Goal: Task Accomplishment & Management: Manage account settings

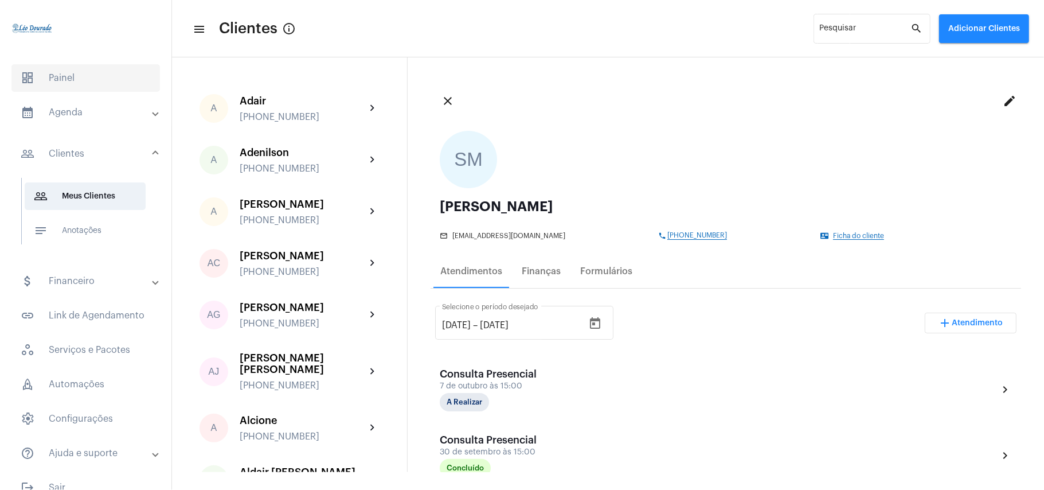
click at [65, 88] on span "dashboard Painel" at bounding box center [85, 78] width 148 height 28
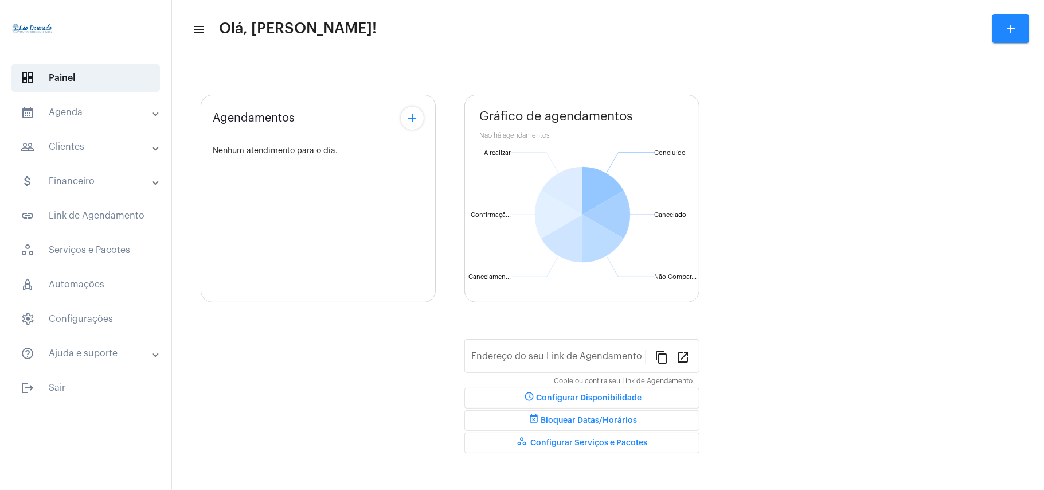
click at [65, 112] on mat-panel-title "calendar_month_outlined Agenda" at bounding box center [87, 112] width 132 height 14
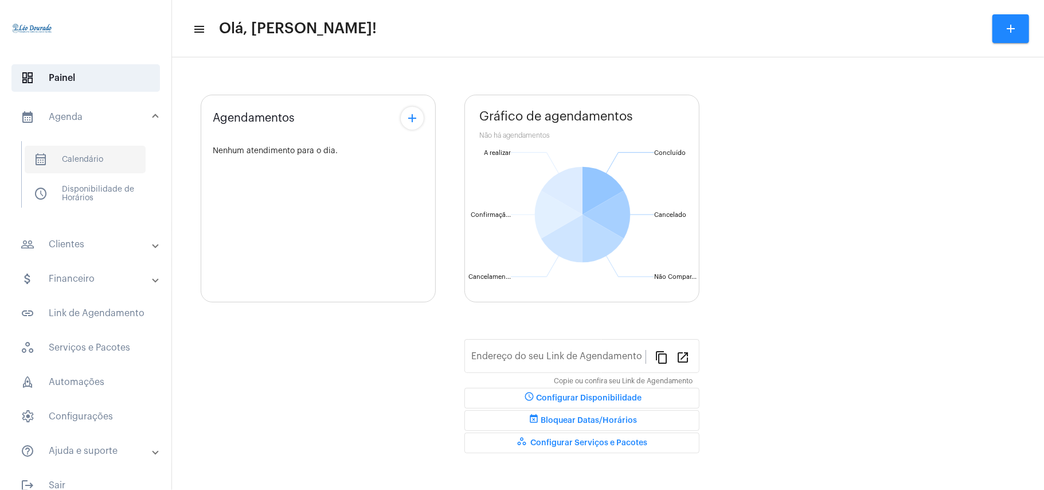
click at [88, 159] on span "calendar_month_outlined Calendário" at bounding box center [85, 160] width 121 height 28
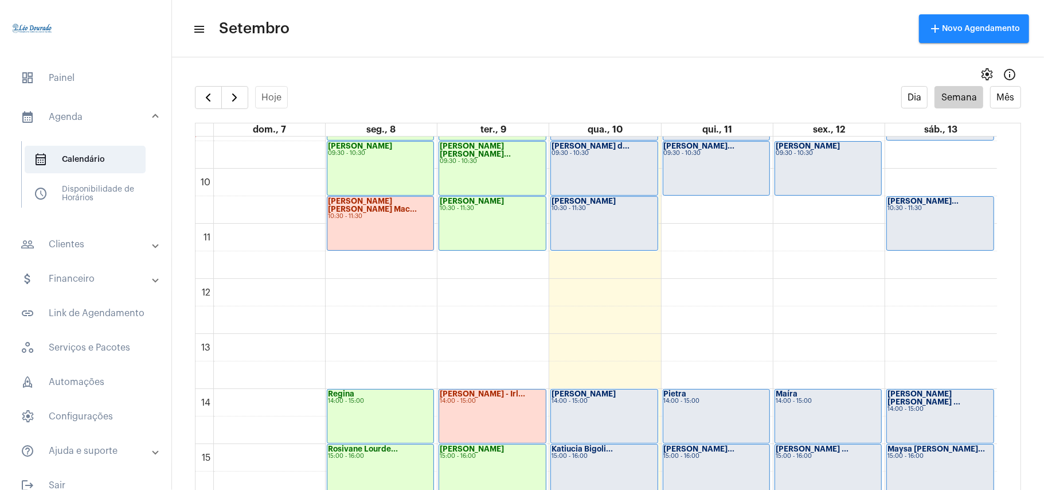
scroll to position [331, 0]
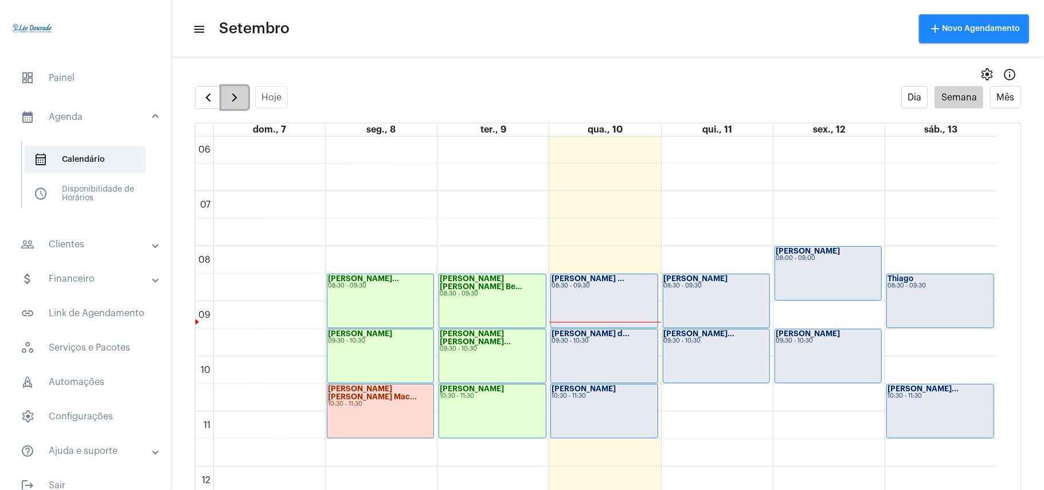
click at [232, 92] on span "button" at bounding box center [235, 98] width 14 height 14
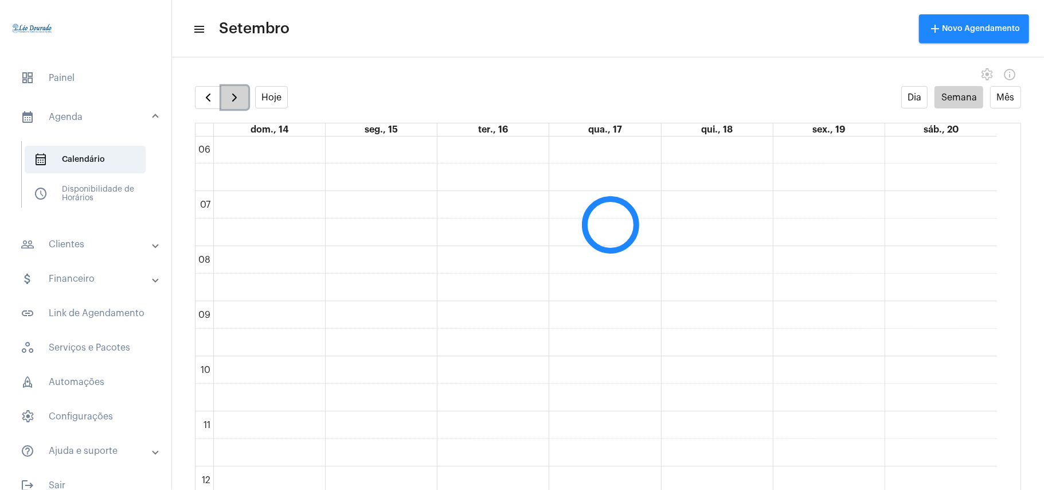
scroll to position [331, 0]
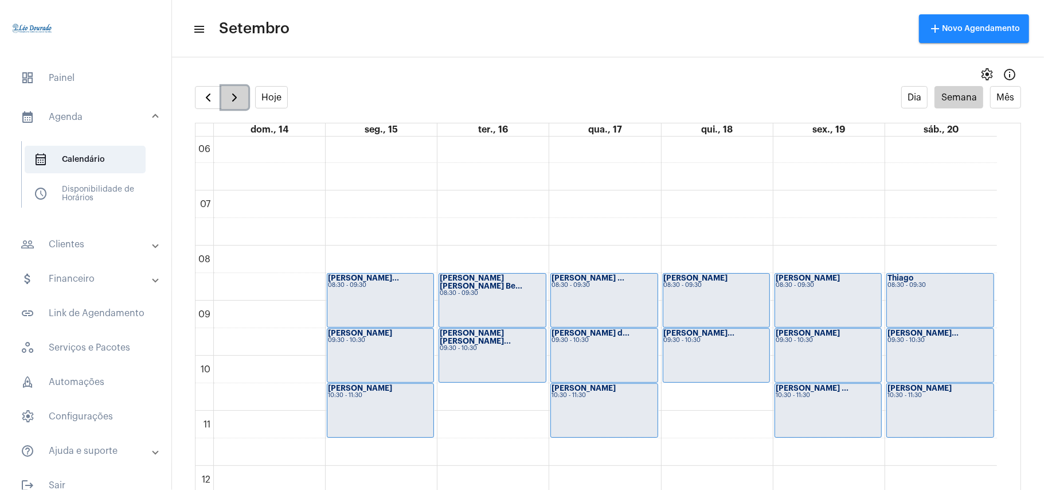
click at [232, 92] on span "button" at bounding box center [235, 98] width 14 height 14
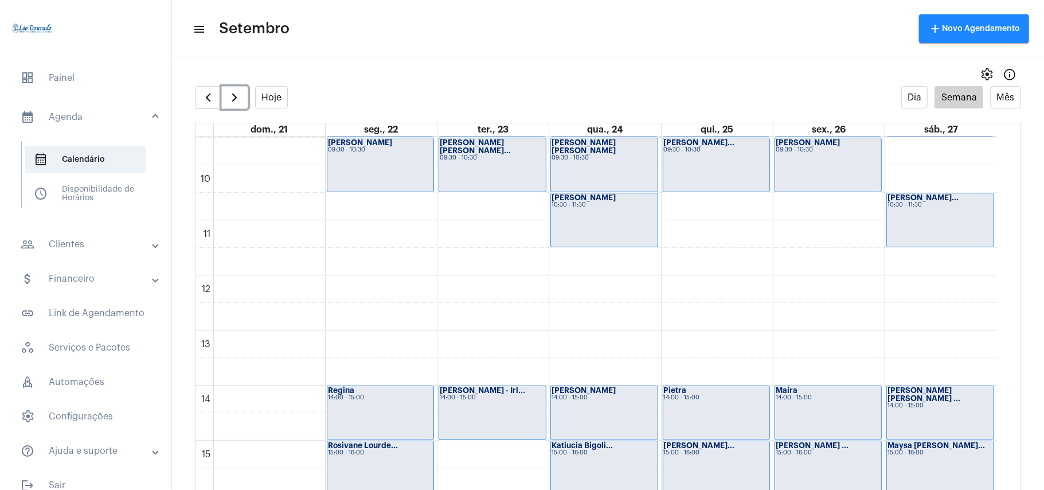
scroll to position [407, 0]
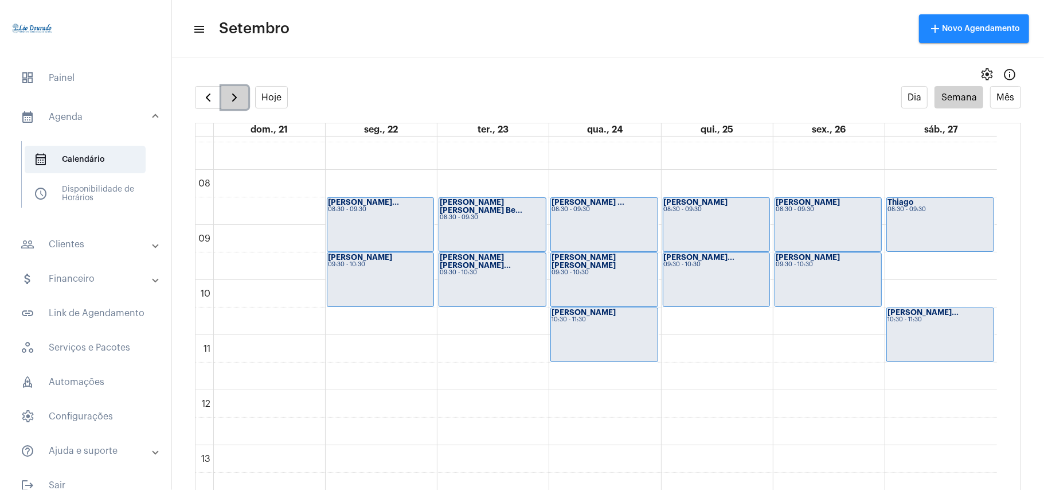
click at [238, 94] on span "button" at bounding box center [235, 98] width 14 height 14
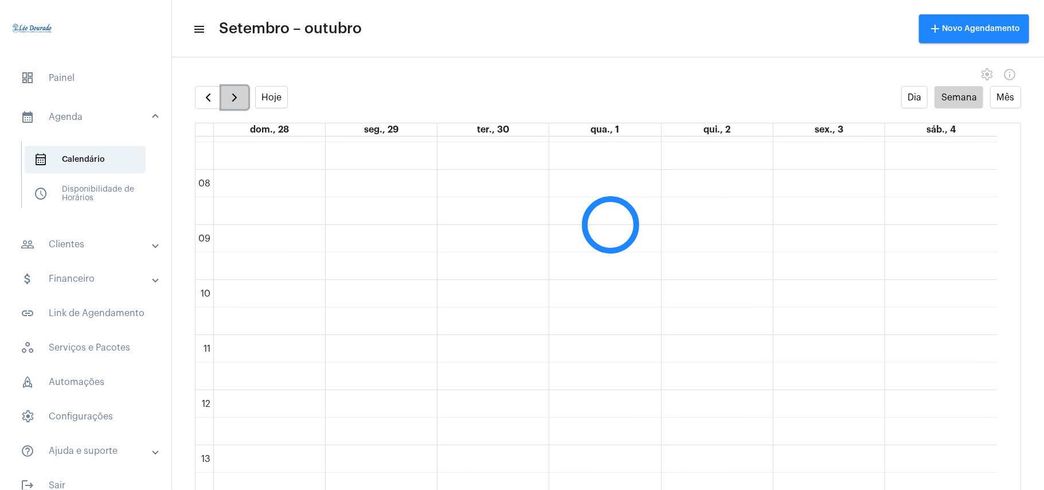
scroll to position [331, 0]
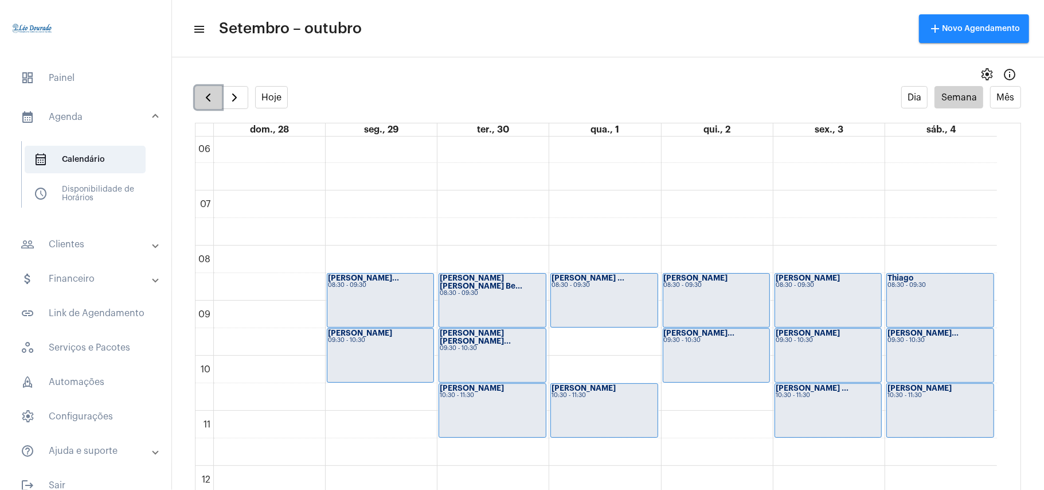
click at [212, 104] on span "button" at bounding box center [208, 98] width 14 height 14
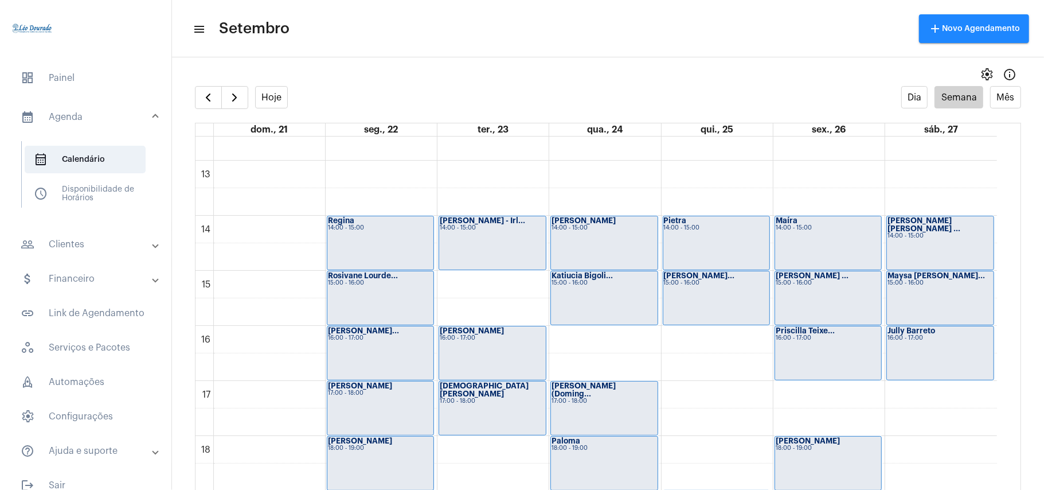
scroll to position [713, 0]
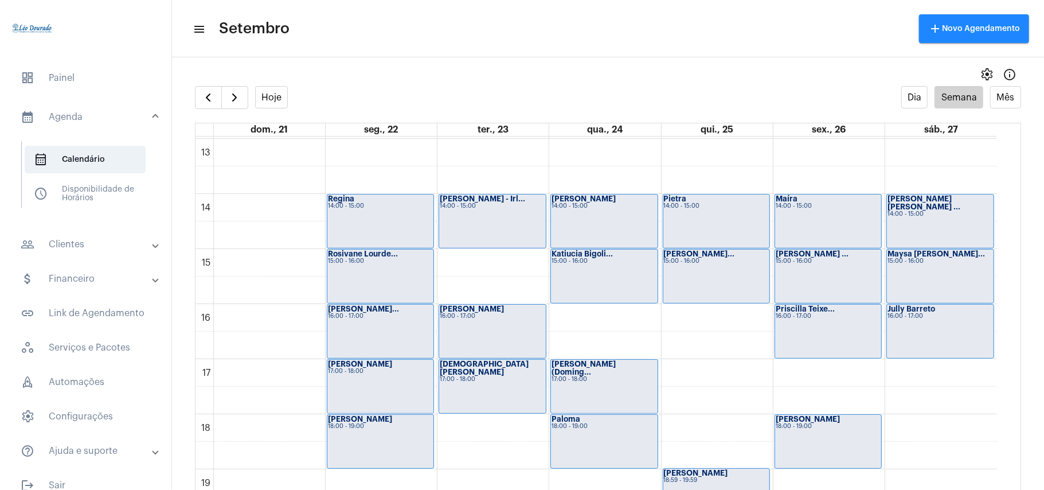
click at [609, 39] on mat-toolbar-row "menu Setembro add Novo Agendamento" at bounding box center [608, 28] width 872 height 37
click at [212, 102] on span "button" at bounding box center [208, 98] width 14 height 14
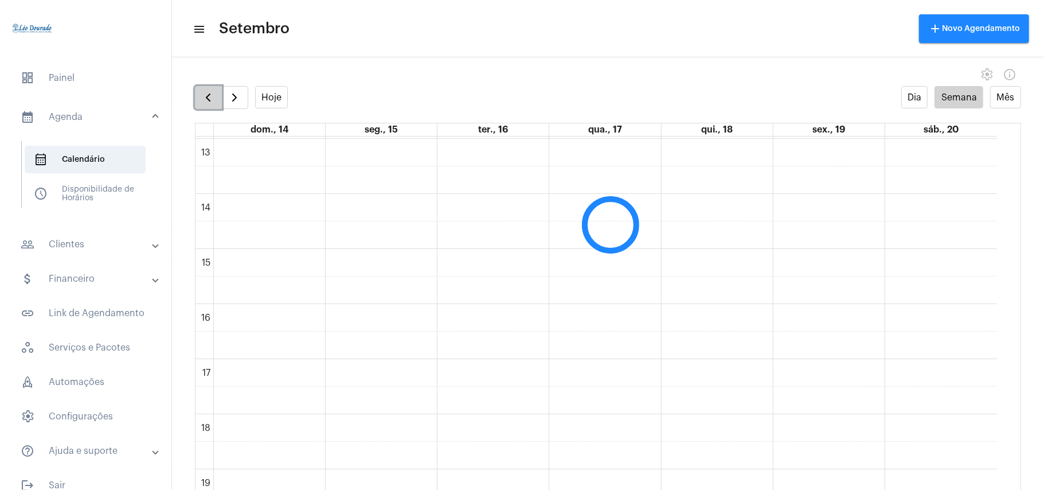
scroll to position [331, 0]
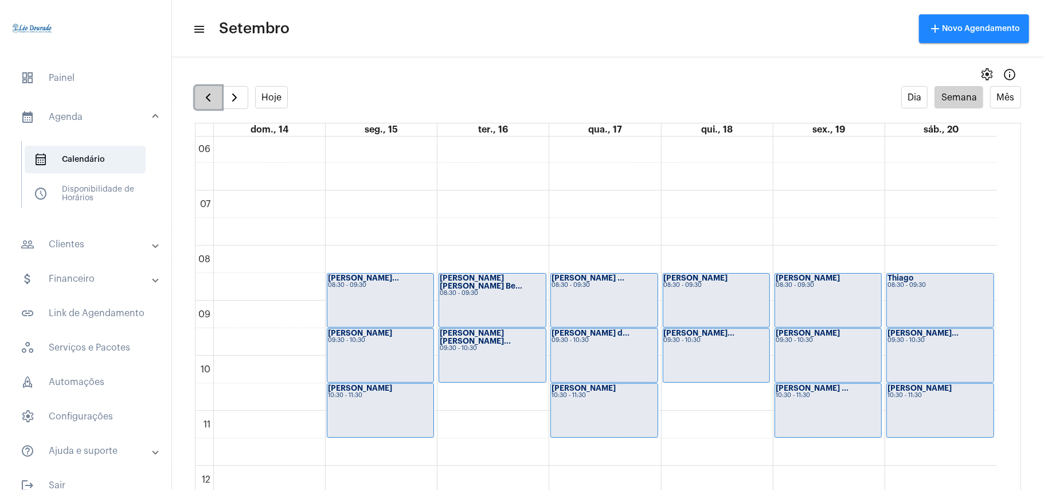
click at [206, 99] on span "button" at bounding box center [208, 98] width 14 height 14
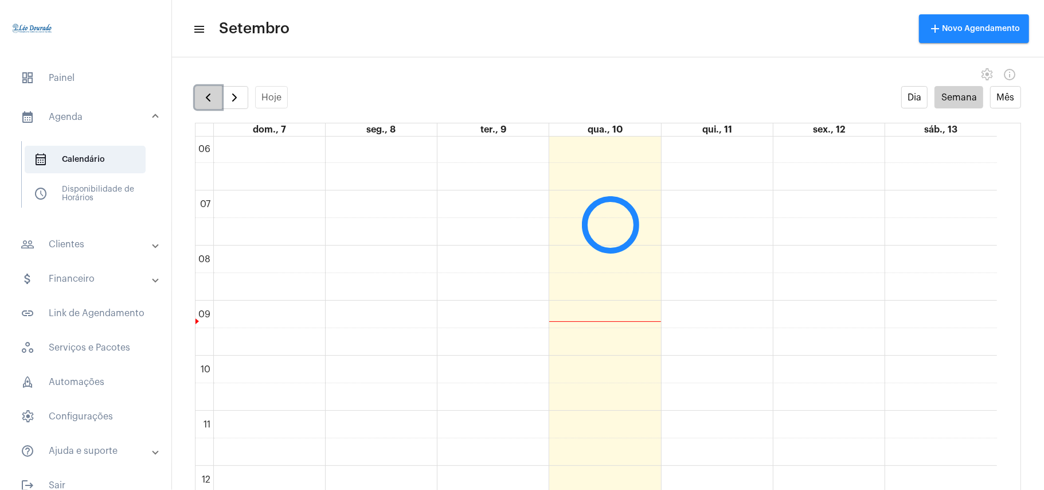
scroll to position [331, 0]
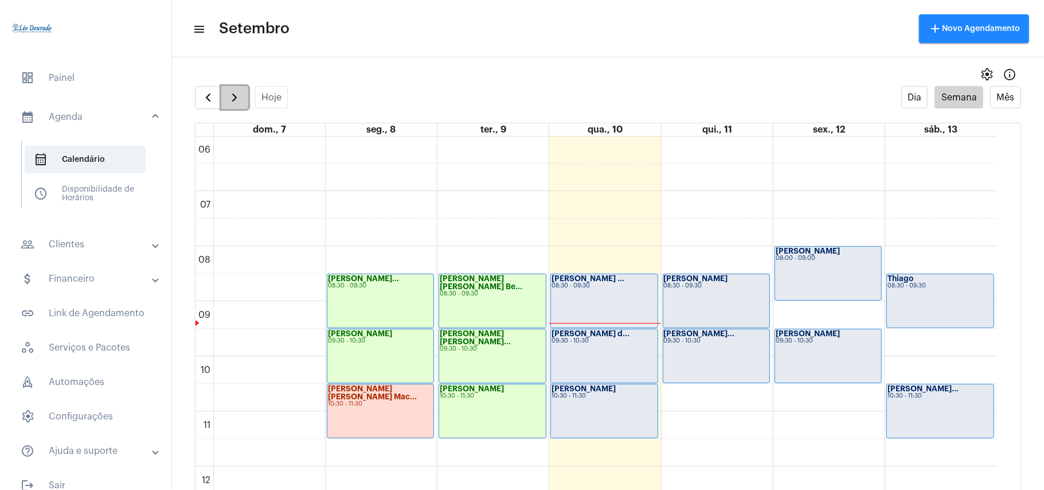
click at [233, 95] on span "button" at bounding box center [235, 98] width 14 height 14
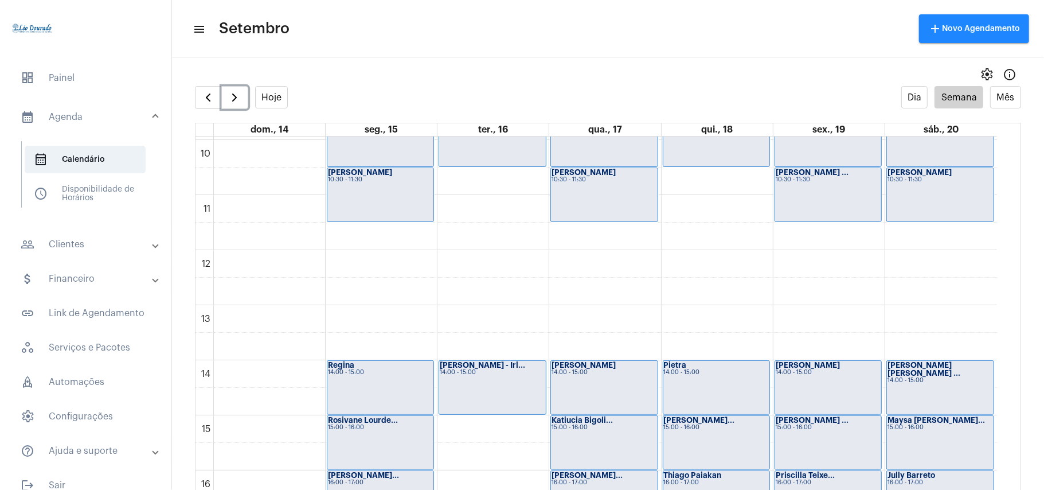
scroll to position [561, 0]
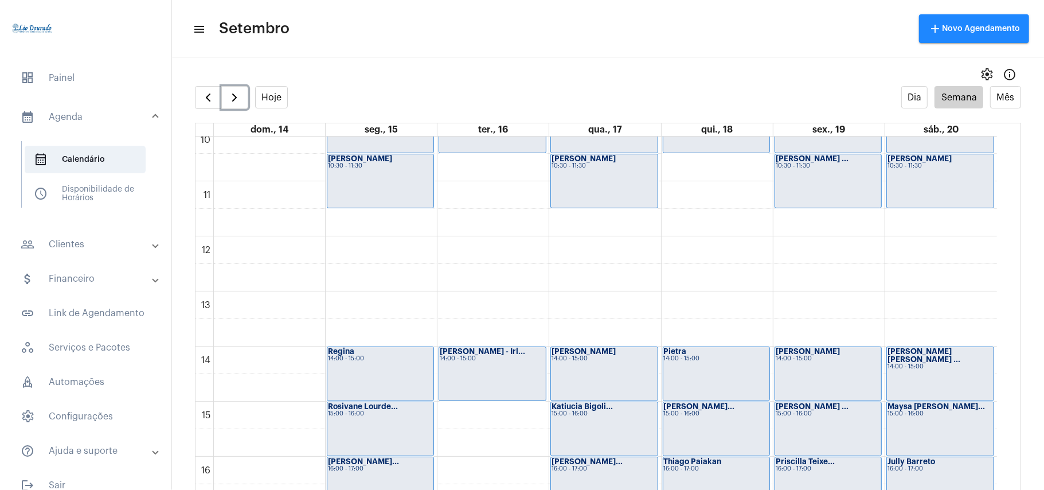
click at [821, 367] on div "[PERSON_NAME] 14:00 - 15:00" at bounding box center [828, 373] width 106 height 53
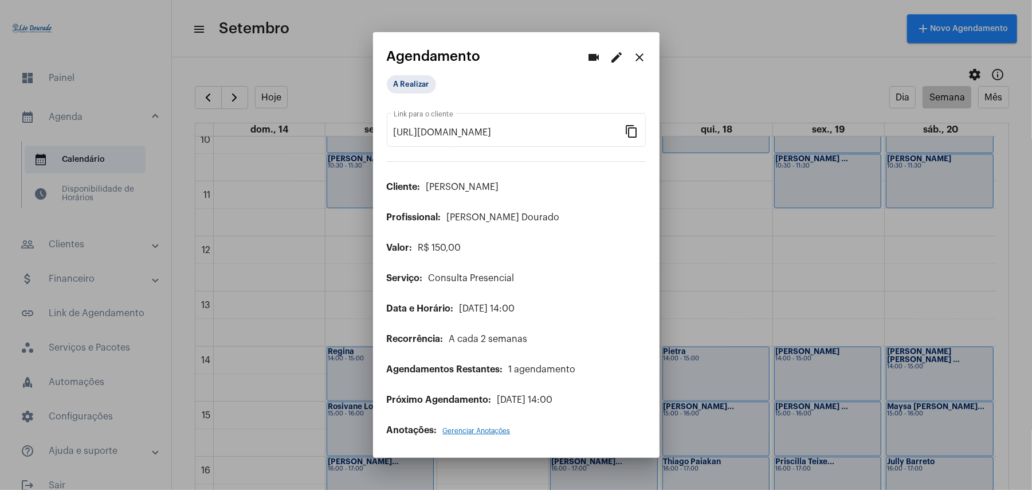
click at [623, 57] on mat-icon "edit" at bounding box center [617, 57] width 14 height 14
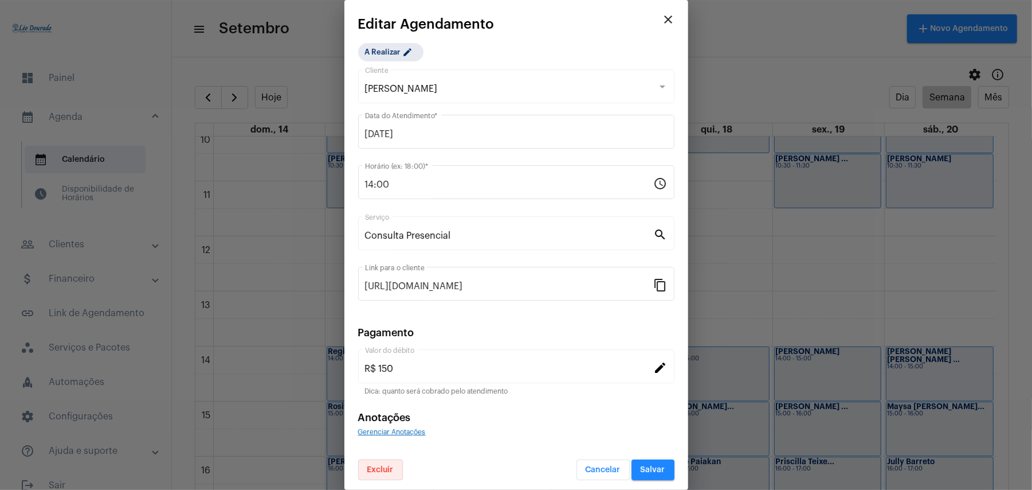
click at [393, 468] on button "Excluir" at bounding box center [380, 469] width 45 height 21
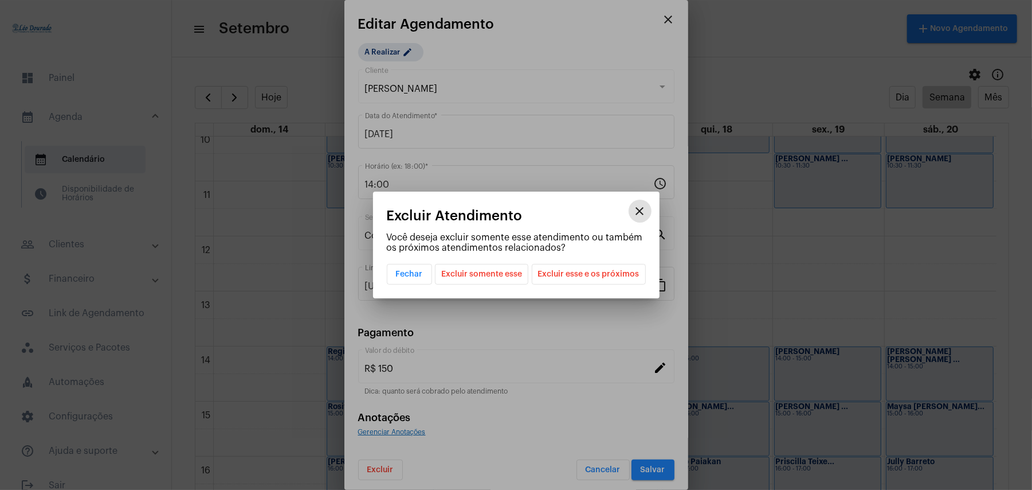
click at [586, 272] on span "Excluir esse e os próximos" at bounding box center [588, 273] width 101 height 19
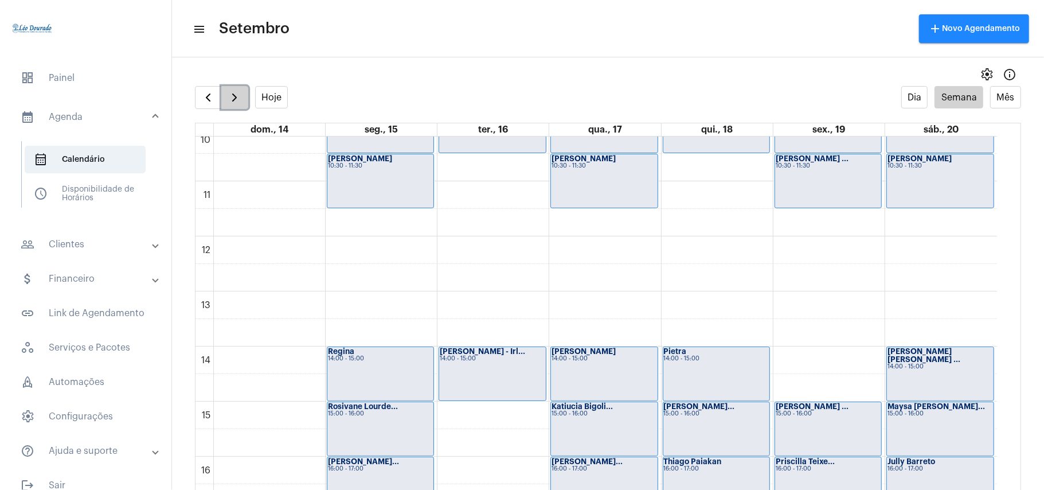
click at [241, 100] on span "button" at bounding box center [235, 98] width 14 height 14
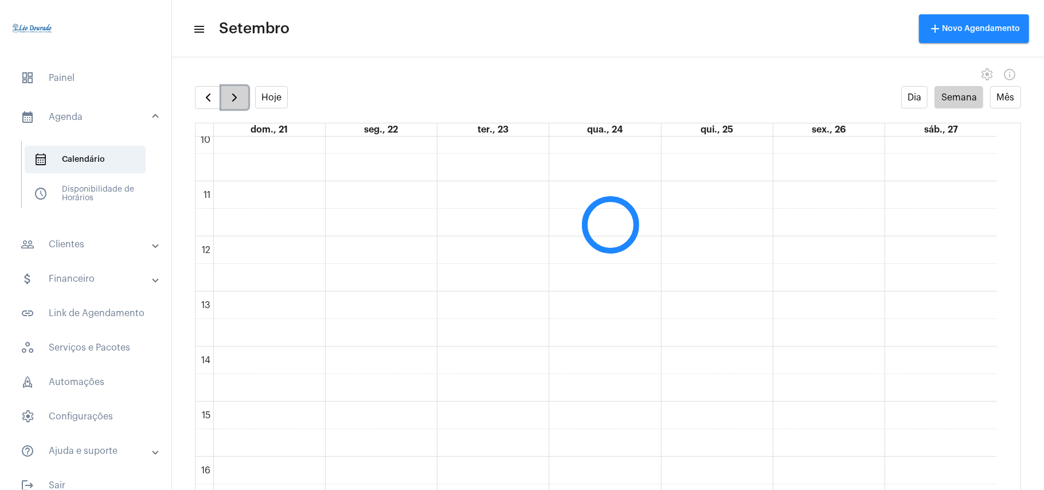
scroll to position [331, 0]
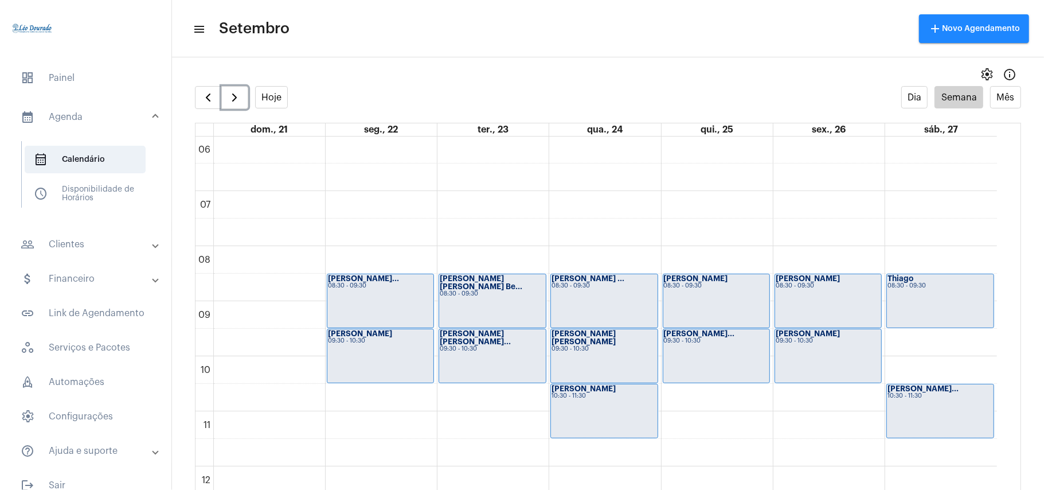
click at [819, 402] on div "00 01 02 03 04 05 06 07 08 09 10 11 12 13 14 15 16 17 18 19 20 21 22 23 [PERSON…" at bounding box center [595, 466] width 801 height 1321
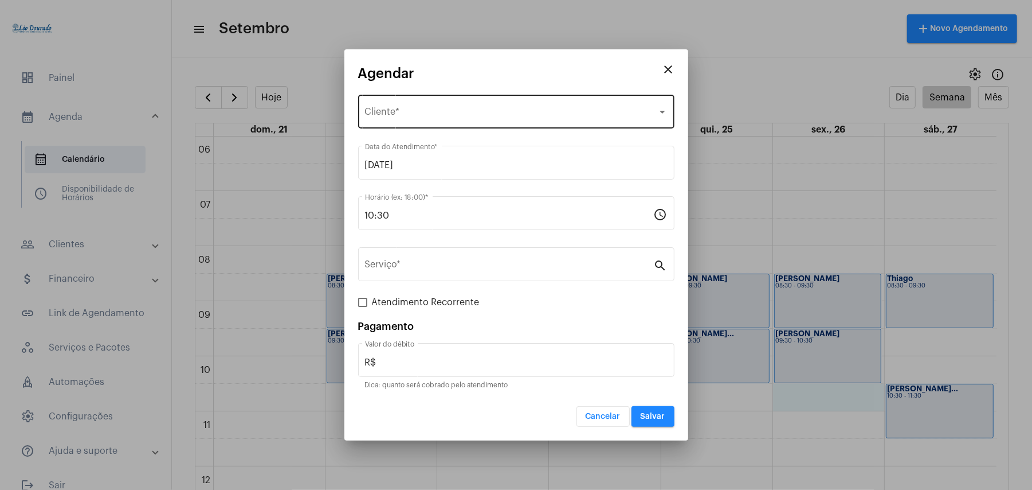
click at [416, 110] on span "Selecione o Cliente" at bounding box center [511, 114] width 292 height 10
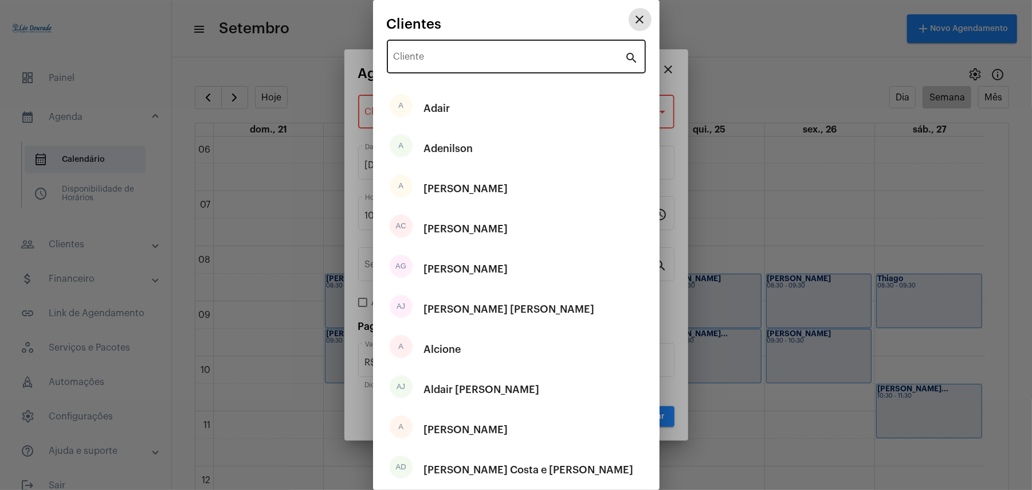
click at [461, 52] on div "Cliente" at bounding box center [510, 55] width 232 height 36
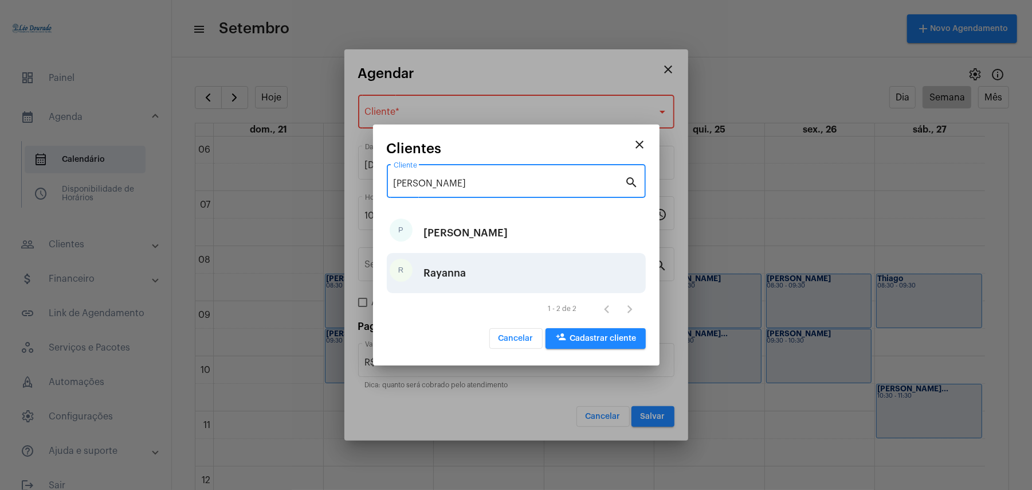
type input "[PERSON_NAME]"
click at [438, 267] on div "Rayanna" at bounding box center [445, 273] width 42 height 34
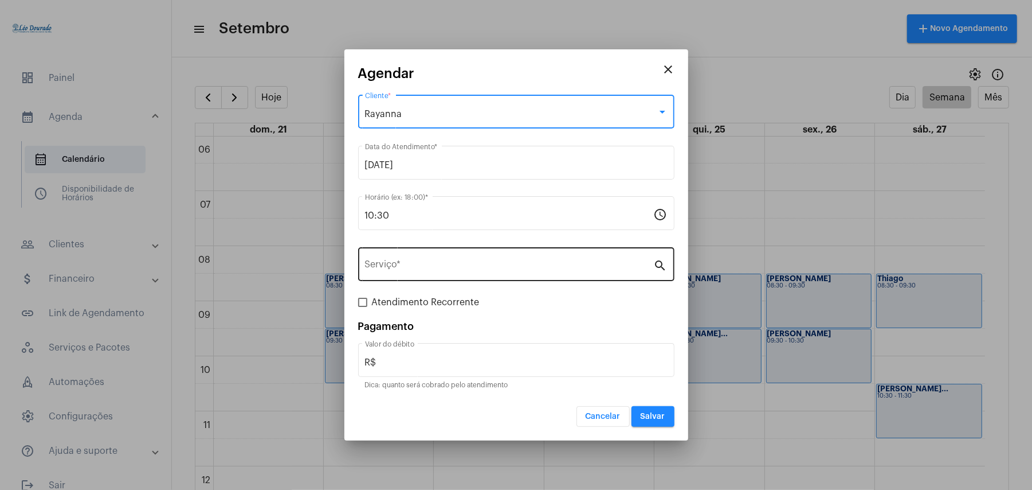
click at [424, 260] on div "Serviço *" at bounding box center [509, 263] width 289 height 36
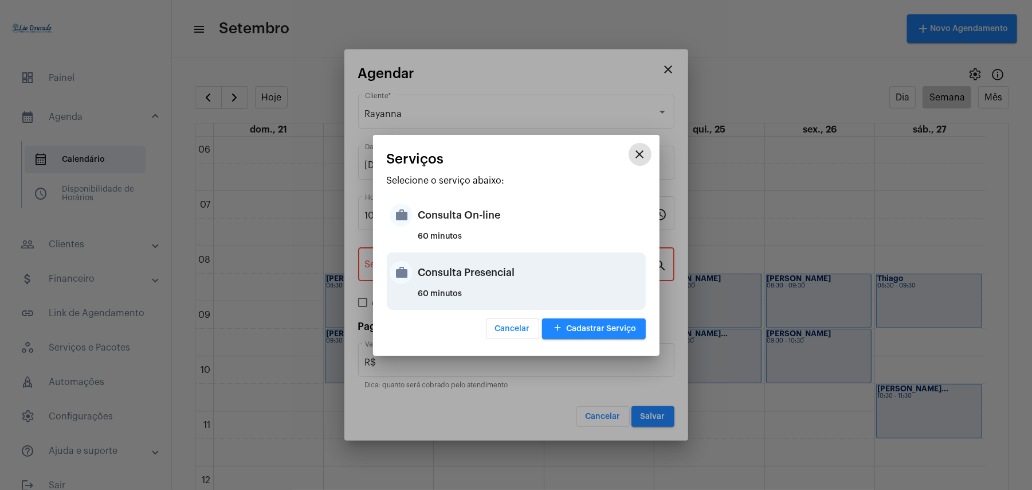
click at [506, 272] on div "Consulta Presencial" at bounding box center [530, 272] width 225 height 34
type input "Consulta Presencial"
type input "R$ 150"
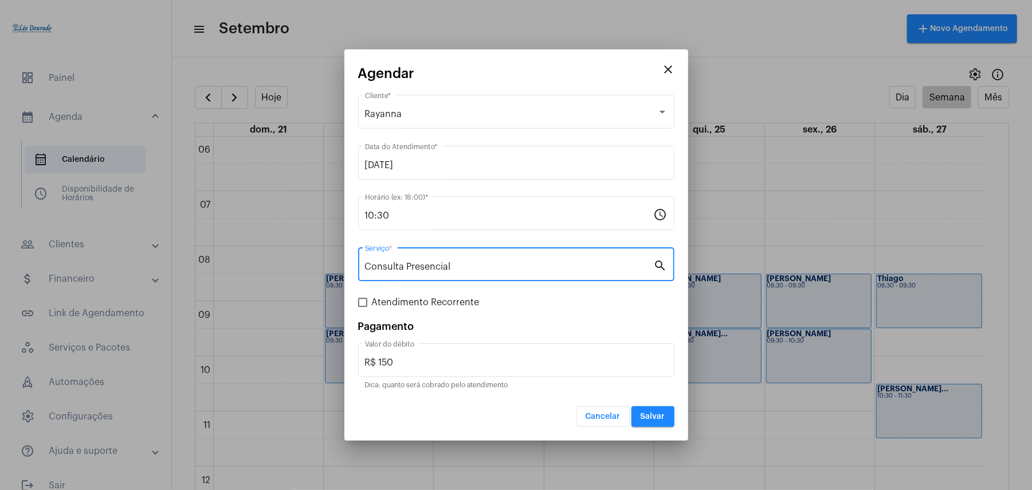
click at [661, 415] on span "Salvar" at bounding box center [653, 416] width 25 height 8
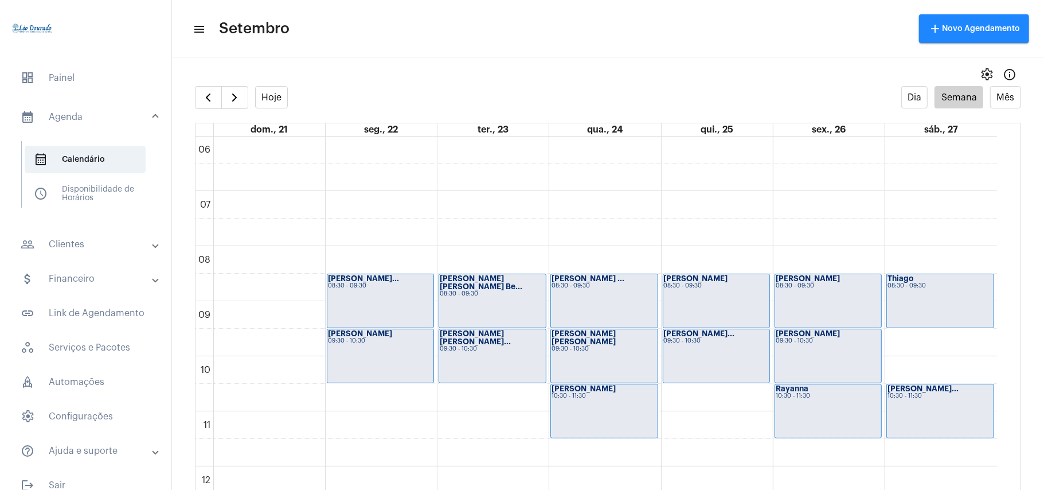
click at [289, 101] on div "Hoje Dia Semana Mês" at bounding box center [608, 97] width 826 height 23
click at [265, 86] on button "Hoje" at bounding box center [271, 97] width 33 height 22
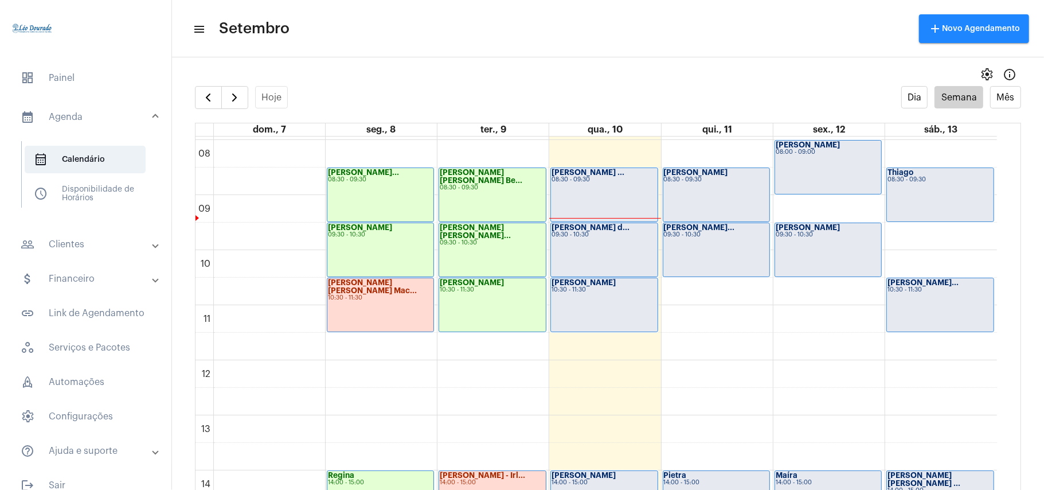
scroll to position [408, 0]
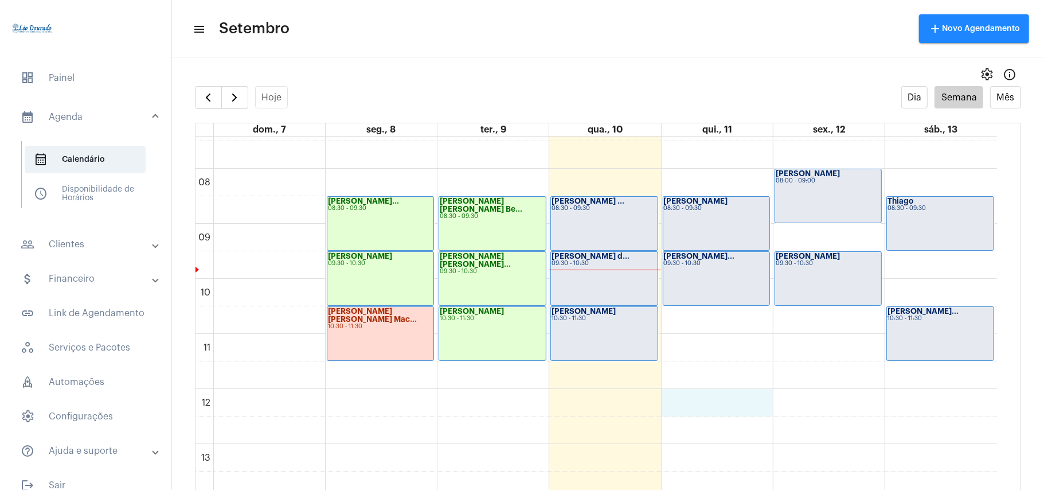
click at [668, 404] on div "00 01 02 03 04 05 06 07 08 09 10 11 12 13 14 15 16 17 18 19 20 21 22 23 [PERSON…" at bounding box center [595, 388] width 801 height 1321
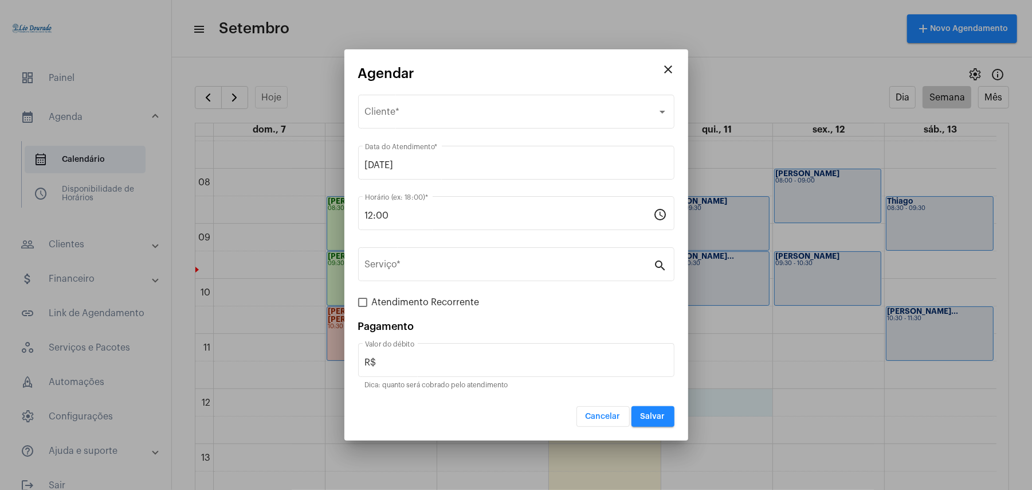
click at [668, 65] on mat-icon "close" at bounding box center [669, 69] width 14 height 14
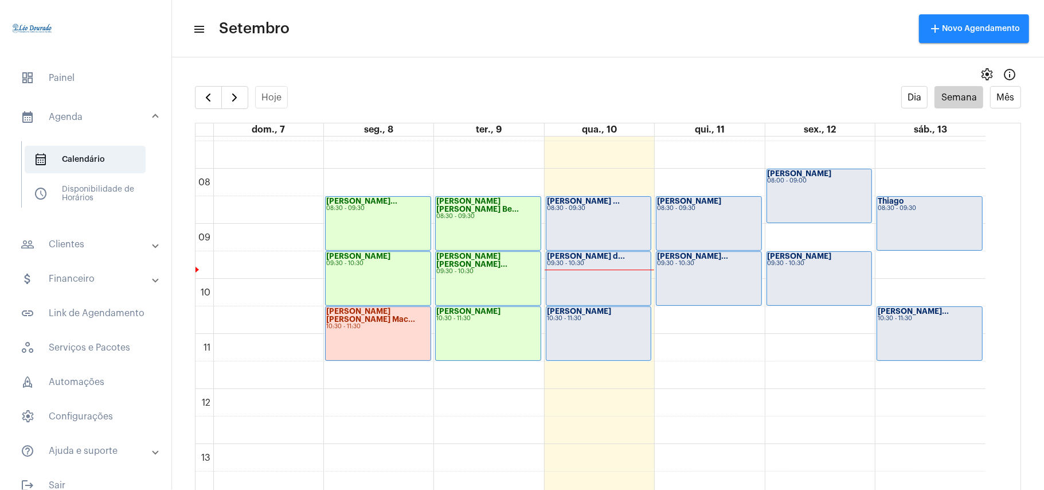
click at [604, 285] on div "[PERSON_NAME] d... 09:30 - 10:30" at bounding box center [598, 278] width 105 height 53
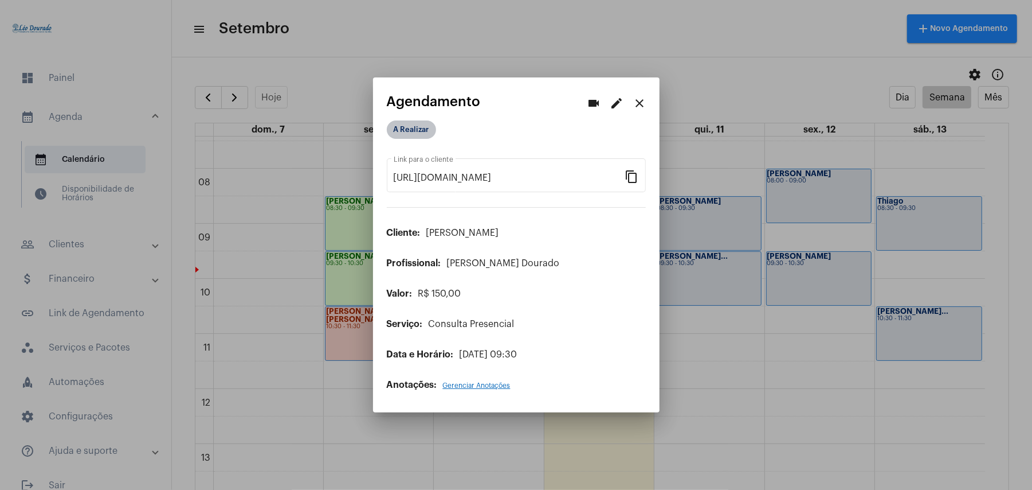
click at [402, 132] on mat-chip "A Realizar" at bounding box center [411, 129] width 49 height 18
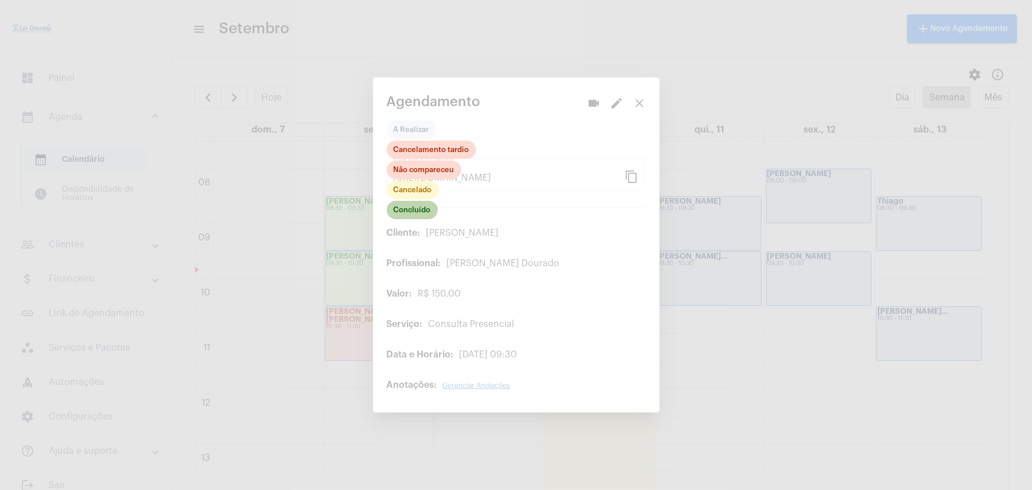
click at [409, 214] on mat-chip "Concluído" at bounding box center [412, 210] width 51 height 18
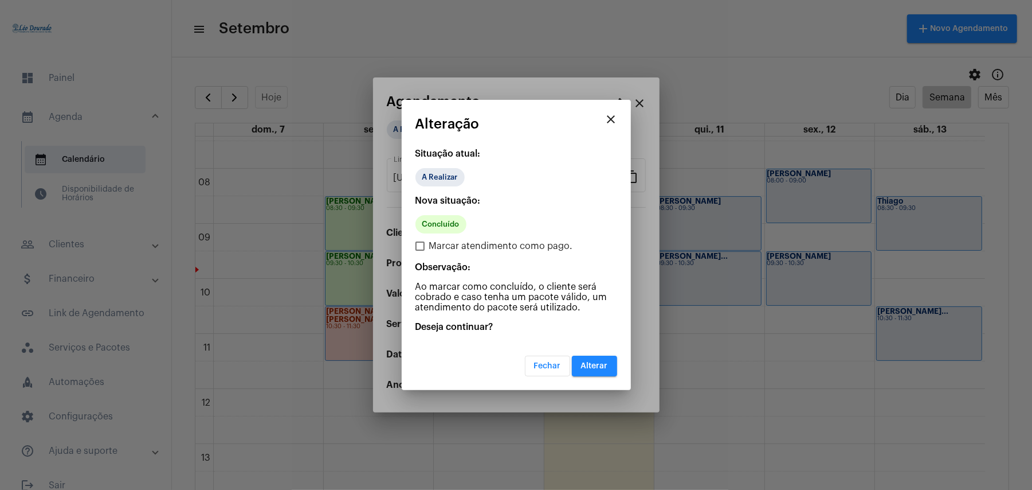
click at [512, 246] on span "Marcar atendimento como pago." at bounding box center [501, 246] width 144 height 14
click at [420, 251] on input "Marcar atendimento como pago." at bounding box center [420, 251] width 1 height 1
checkbox input "true"
click at [602, 362] on span "Alterar" at bounding box center [594, 366] width 27 height 8
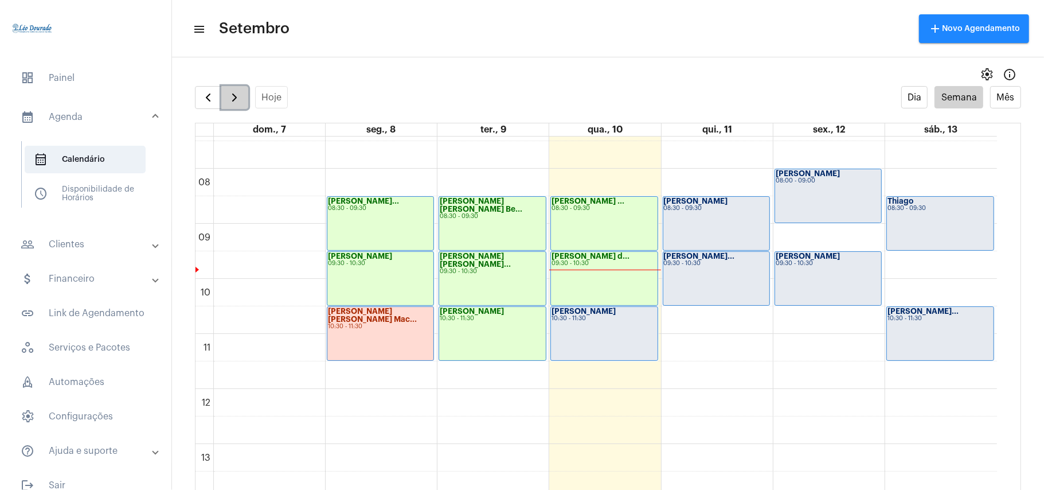
click at [234, 95] on span "button" at bounding box center [235, 98] width 14 height 14
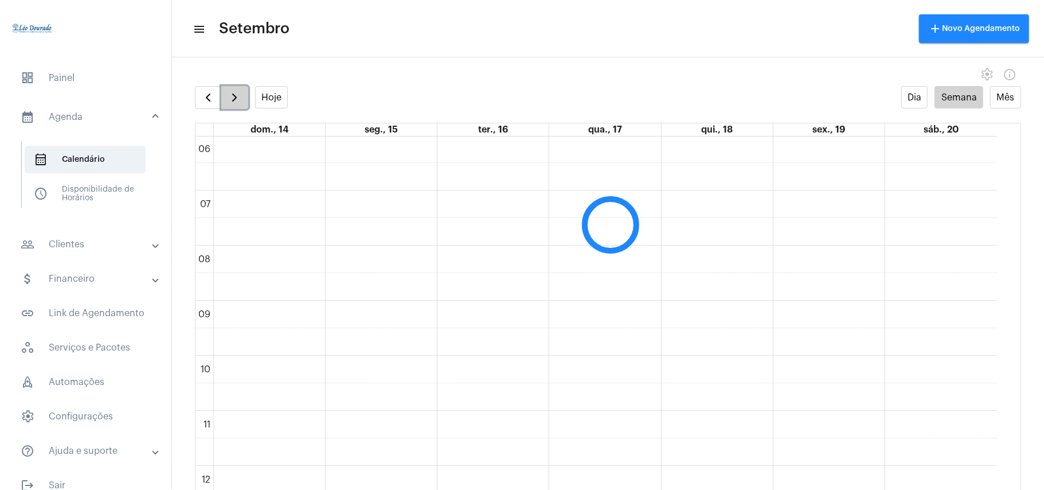
click at [234, 95] on span "button" at bounding box center [235, 98] width 14 height 14
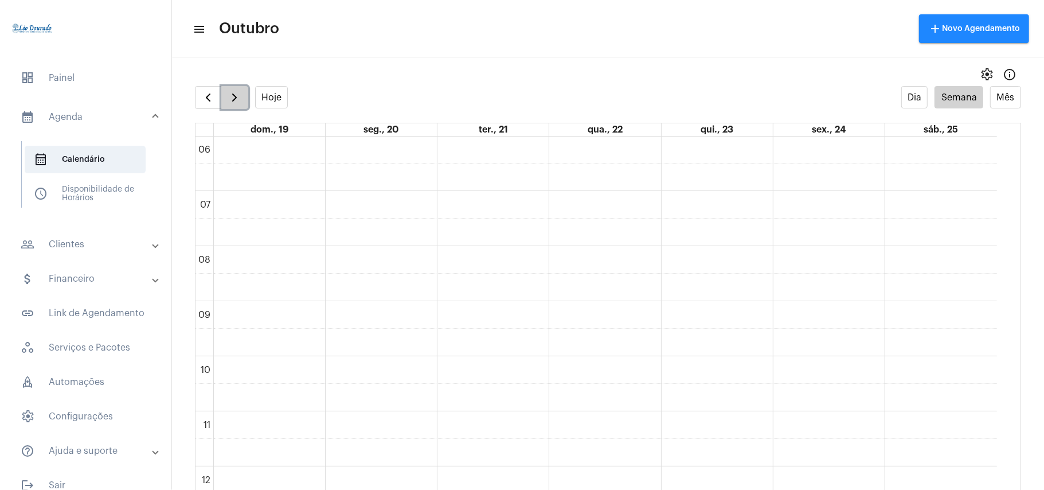
click at [234, 95] on span "button" at bounding box center [235, 98] width 14 height 14
click at [205, 90] on button "button" at bounding box center [208, 97] width 27 height 23
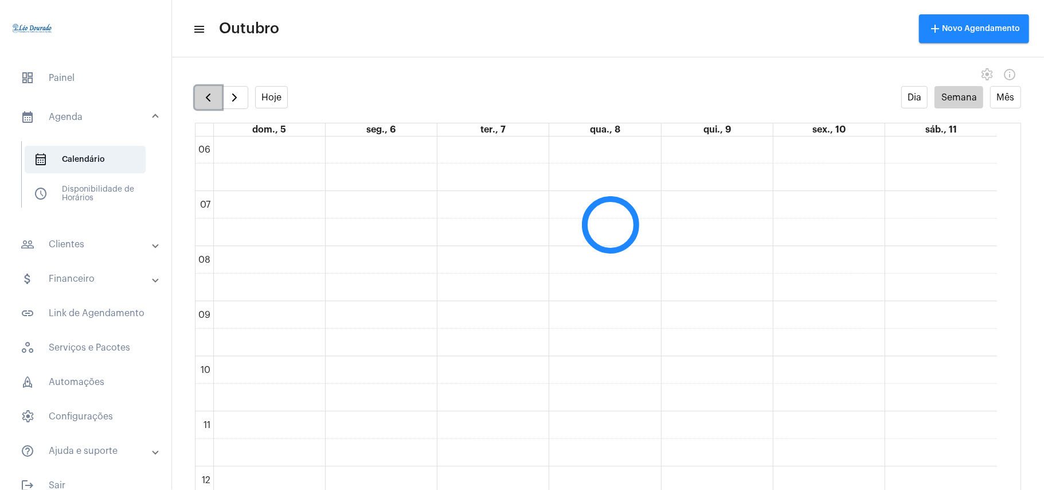
click at [205, 90] on button "button" at bounding box center [208, 97] width 27 height 23
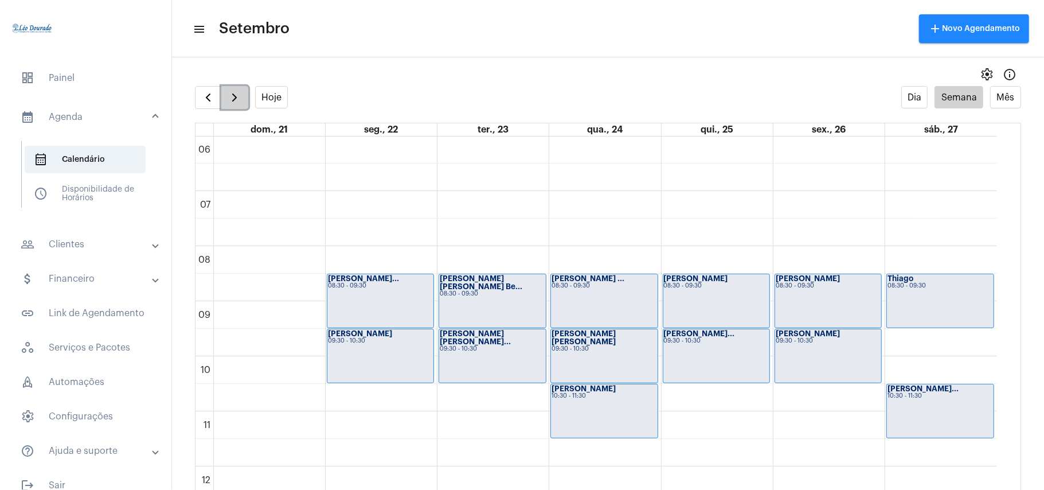
click at [234, 95] on span "button" at bounding box center [235, 98] width 14 height 14
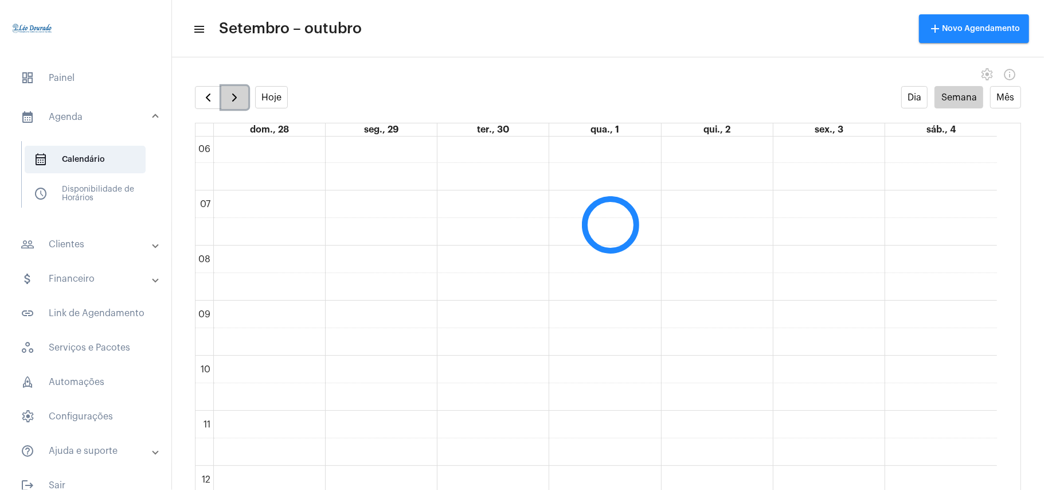
click at [234, 95] on span "button" at bounding box center [235, 98] width 14 height 14
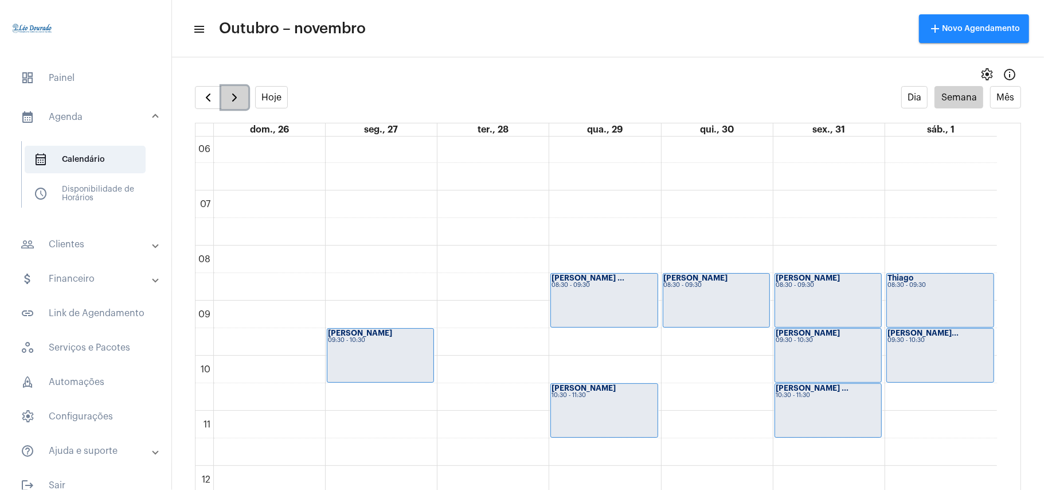
click at [234, 95] on span "button" at bounding box center [235, 98] width 14 height 14
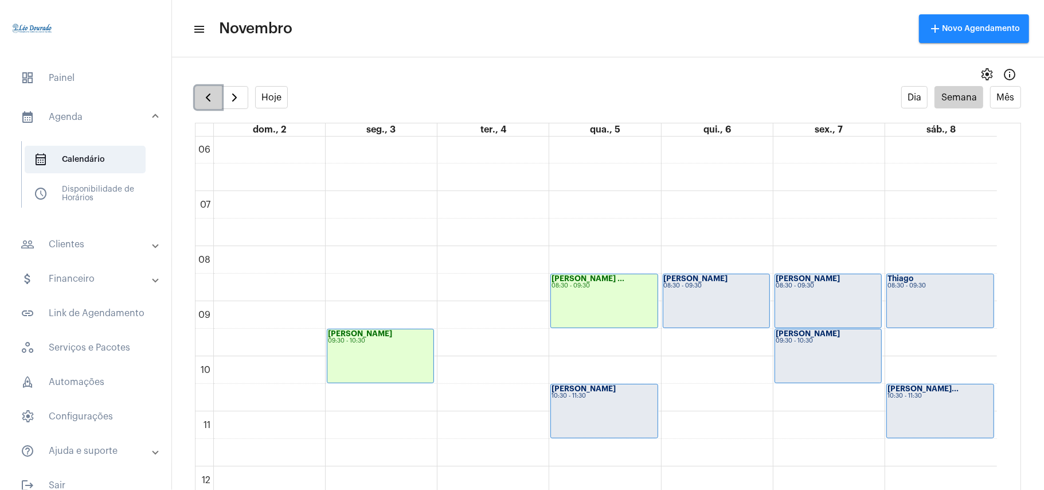
click at [212, 97] on span "button" at bounding box center [208, 98] width 14 height 14
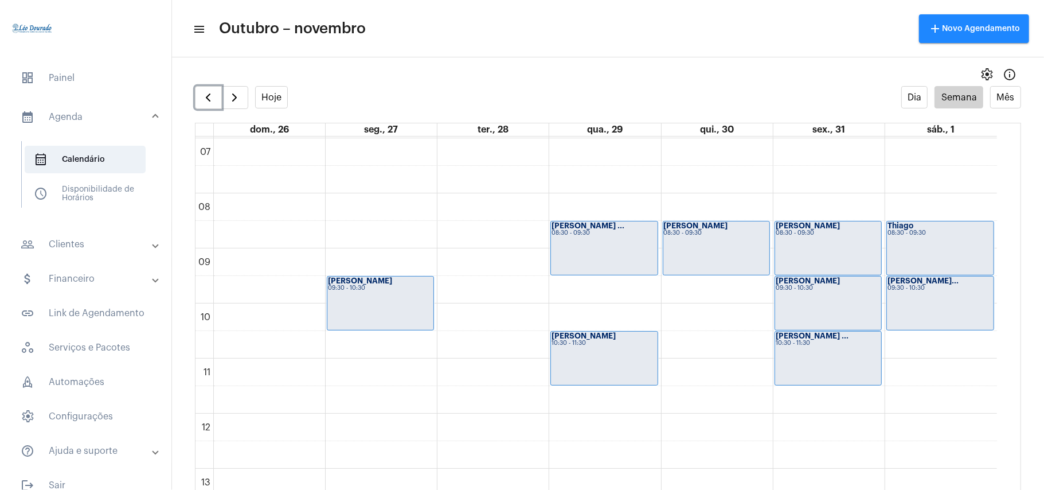
scroll to position [408, 0]
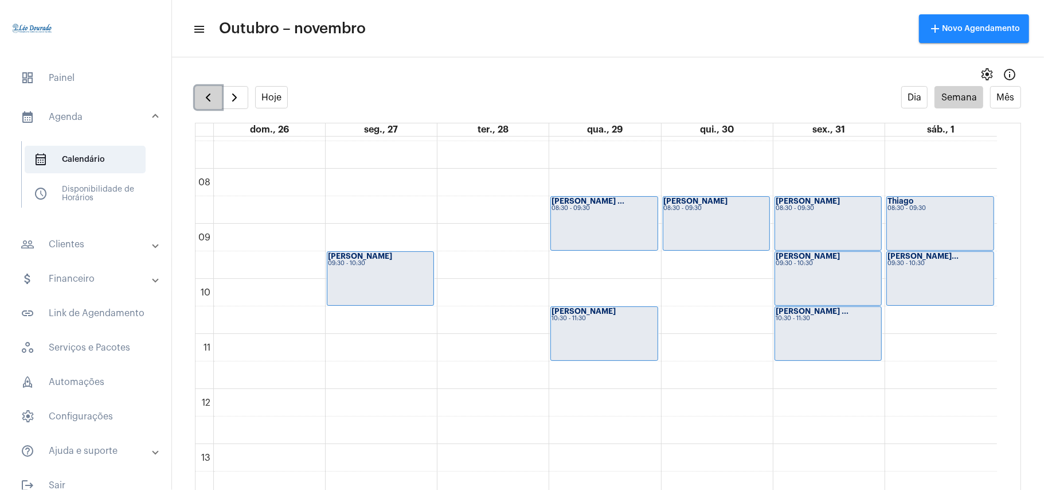
click at [203, 97] on span "button" at bounding box center [208, 98] width 14 height 14
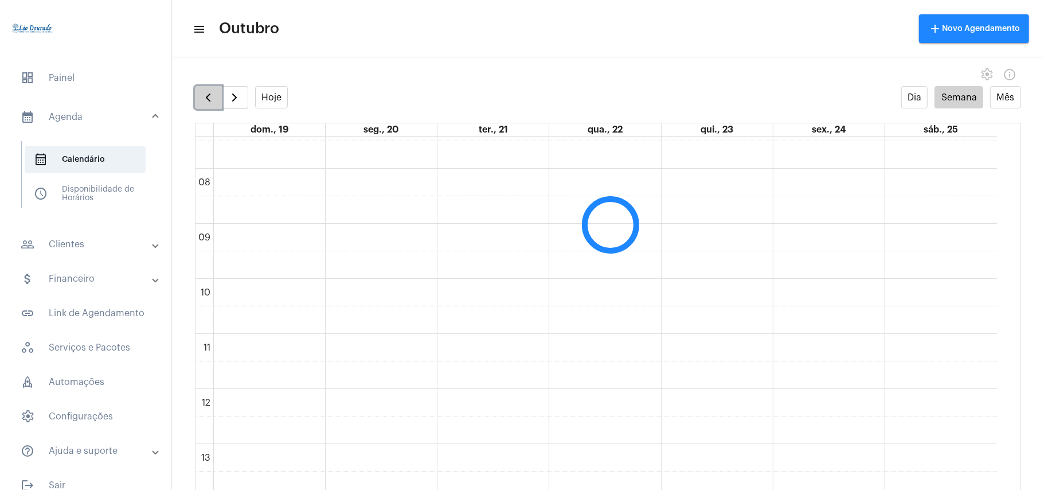
scroll to position [331, 0]
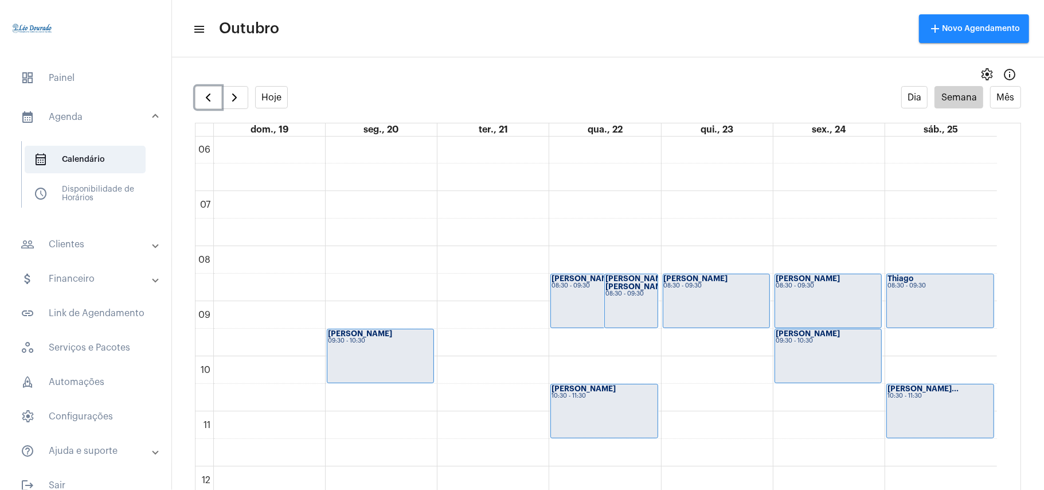
click at [642, 301] on div "[PERSON_NAME] [PERSON_NAME] 08:30 - 09:30" at bounding box center [631, 300] width 53 height 53
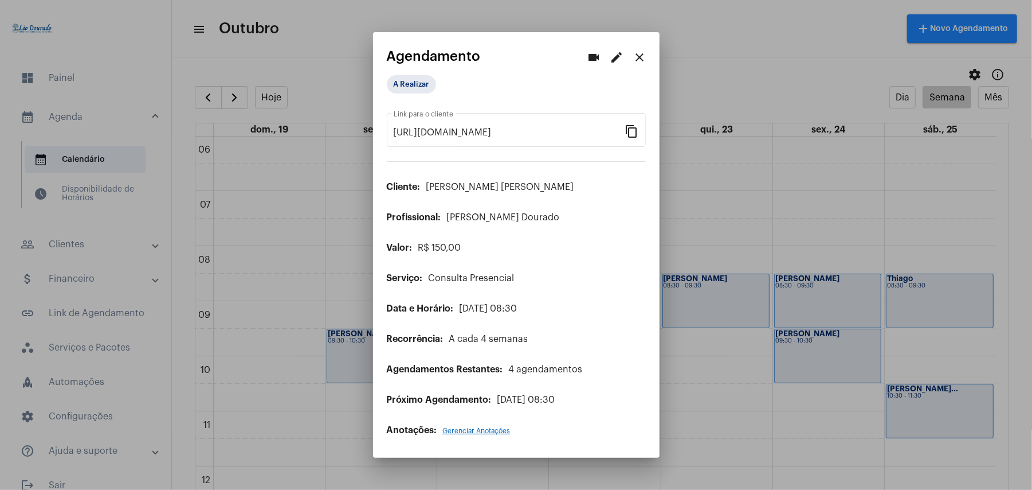
click at [716, 83] on div at bounding box center [516, 245] width 1032 height 490
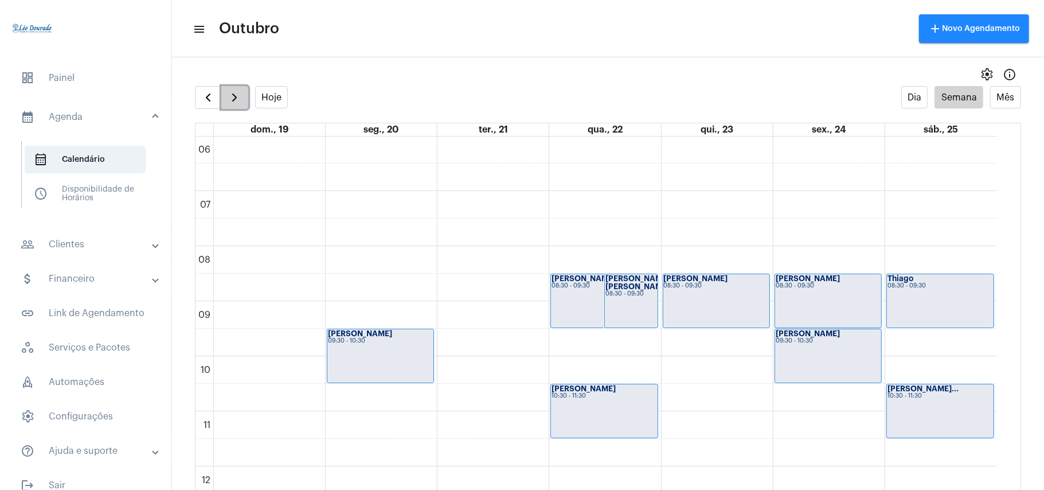
click at [235, 97] on span "button" at bounding box center [235, 98] width 14 height 14
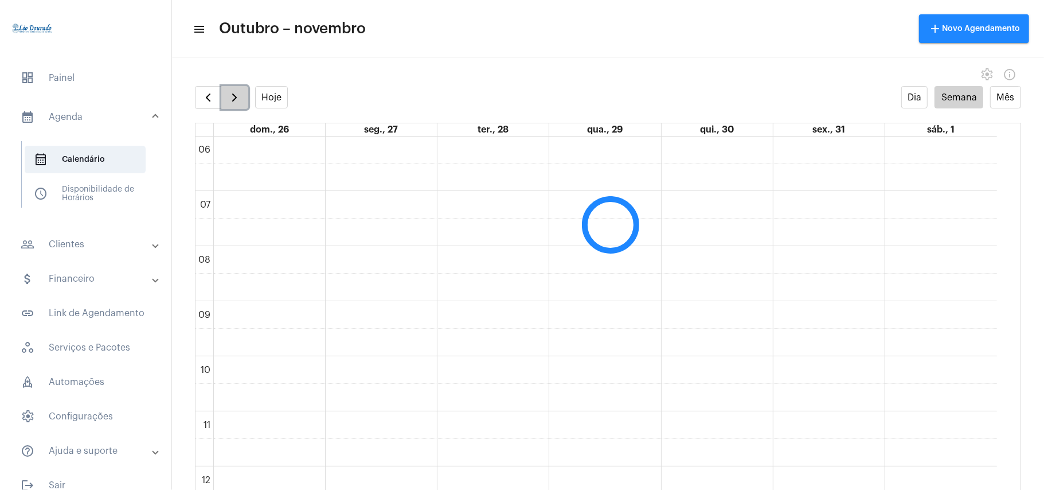
scroll to position [331, 0]
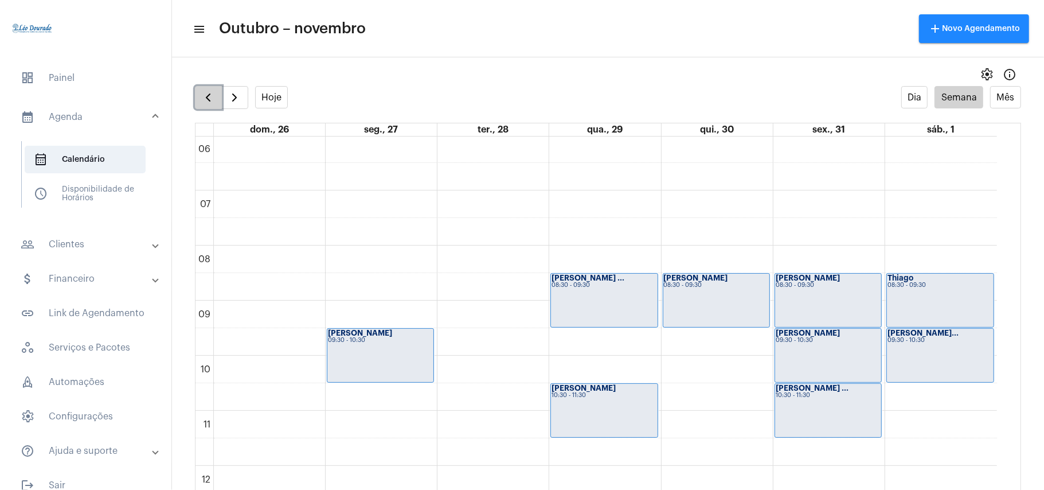
click at [213, 99] on span "button" at bounding box center [208, 98] width 14 height 14
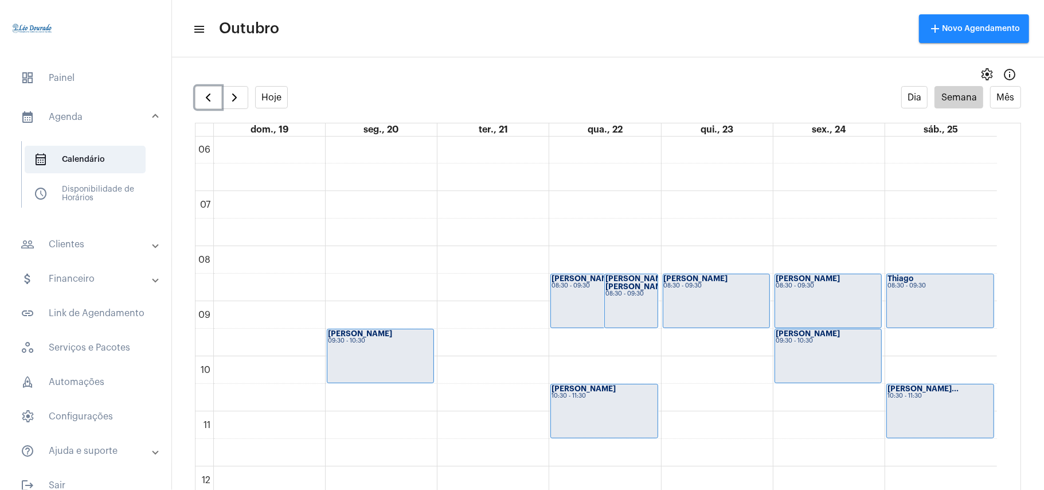
click at [636, 296] on div "[PERSON_NAME] [PERSON_NAME] 08:30 - 09:30" at bounding box center [631, 300] width 53 height 53
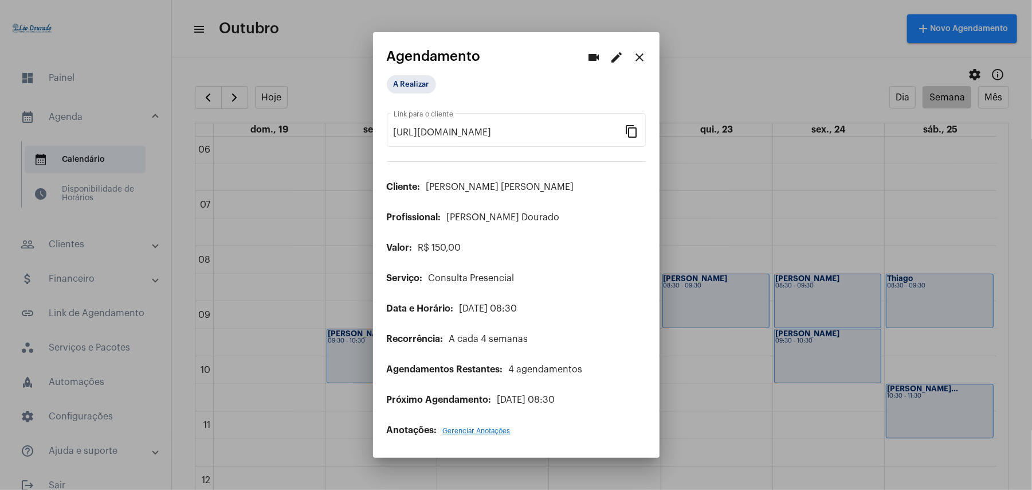
click at [616, 56] on mat-icon "edit" at bounding box center [617, 57] width 14 height 14
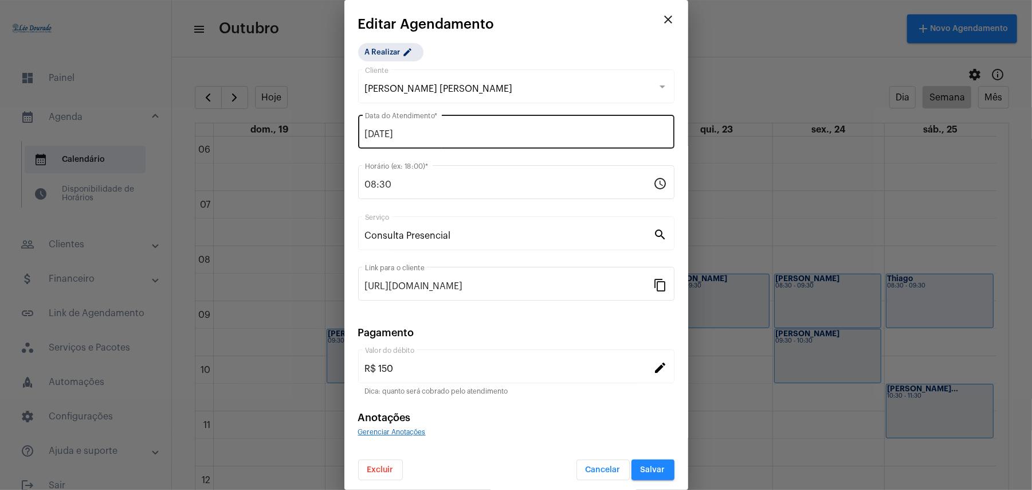
click at [413, 128] on div "[DATE] Data do Atendimento *" at bounding box center [516, 130] width 303 height 36
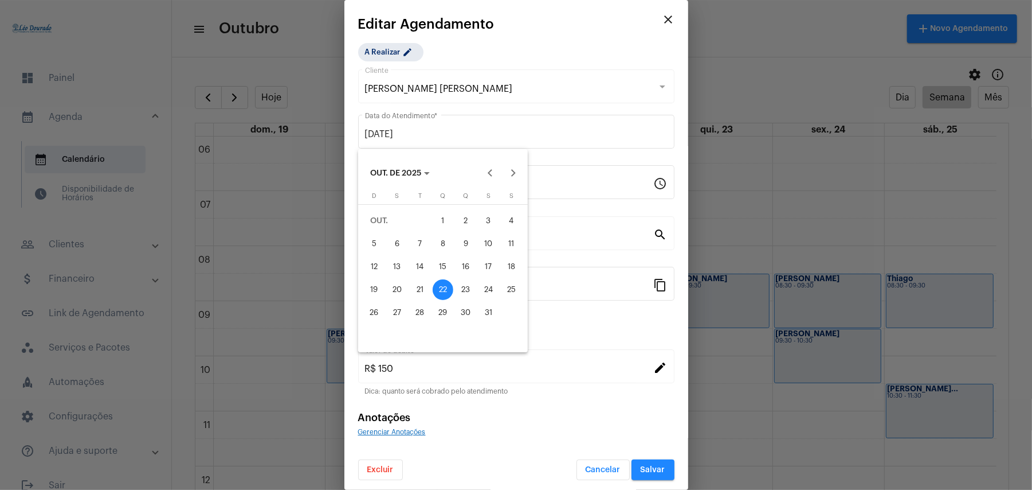
click at [441, 310] on div "29" at bounding box center [443, 312] width 21 height 21
type input "[DATE]"
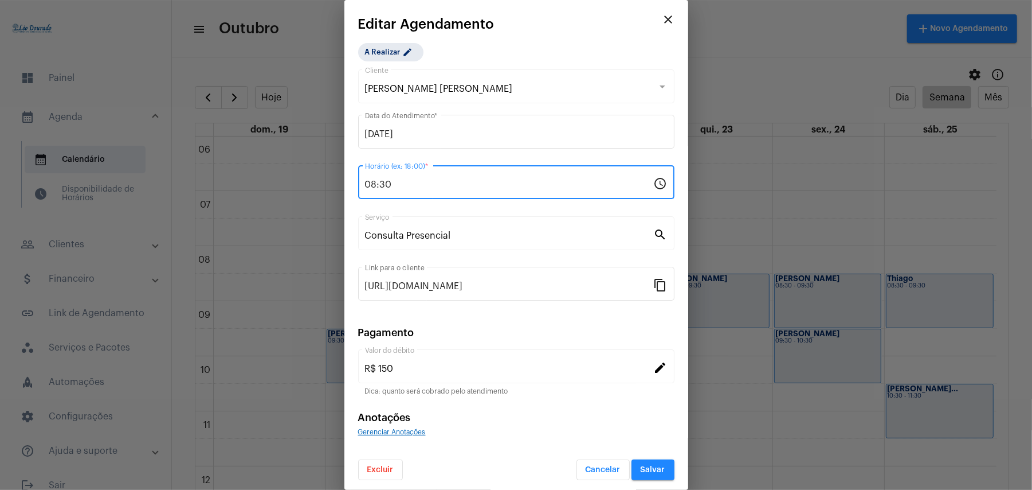
click at [423, 186] on input "08:30" at bounding box center [509, 184] width 289 height 10
click at [376, 185] on input "08:30" at bounding box center [509, 184] width 289 height 10
type input "09:30"
click at [643, 463] on button "Salvar" at bounding box center [653, 469] width 43 height 21
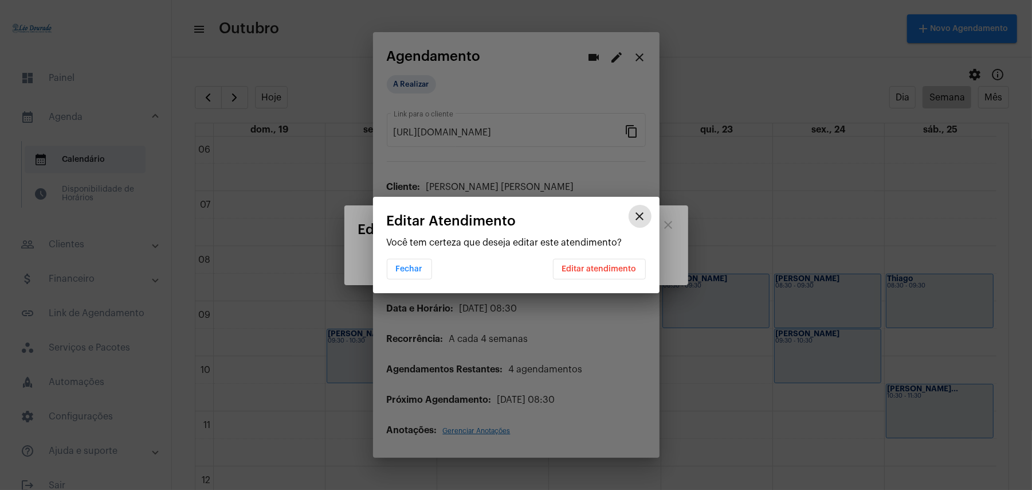
click at [584, 269] on span "Editar atendimento" at bounding box center [599, 269] width 75 height 8
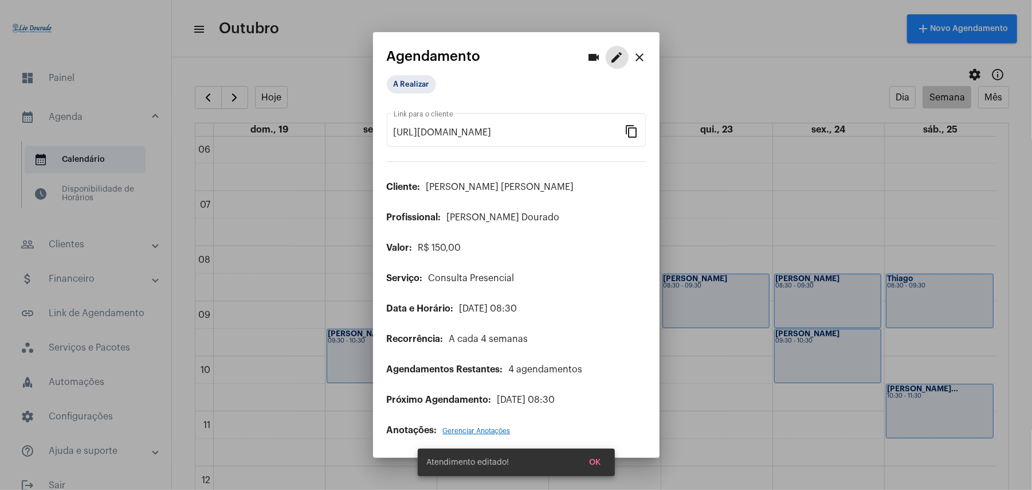
click at [640, 57] on mat-icon "close" at bounding box center [640, 57] width 14 height 14
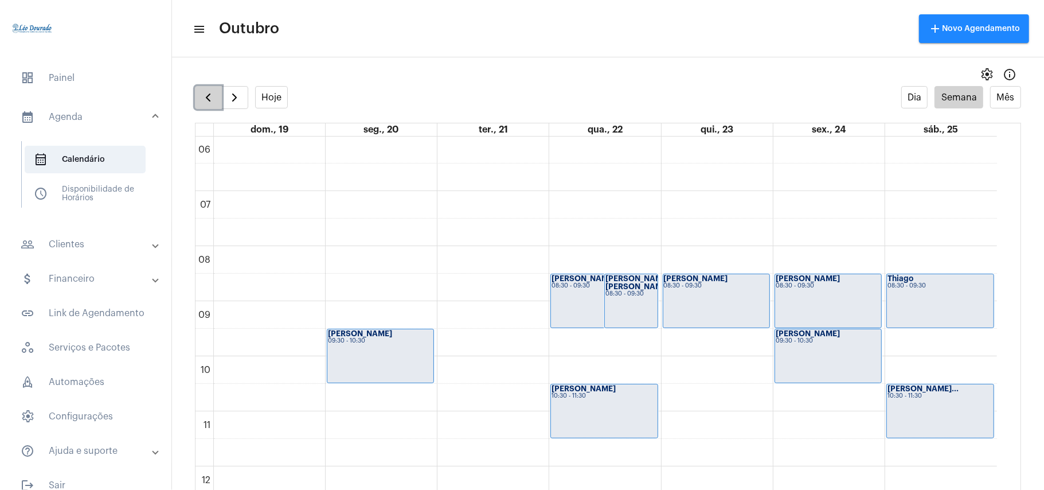
click at [209, 95] on span "button" at bounding box center [208, 98] width 14 height 14
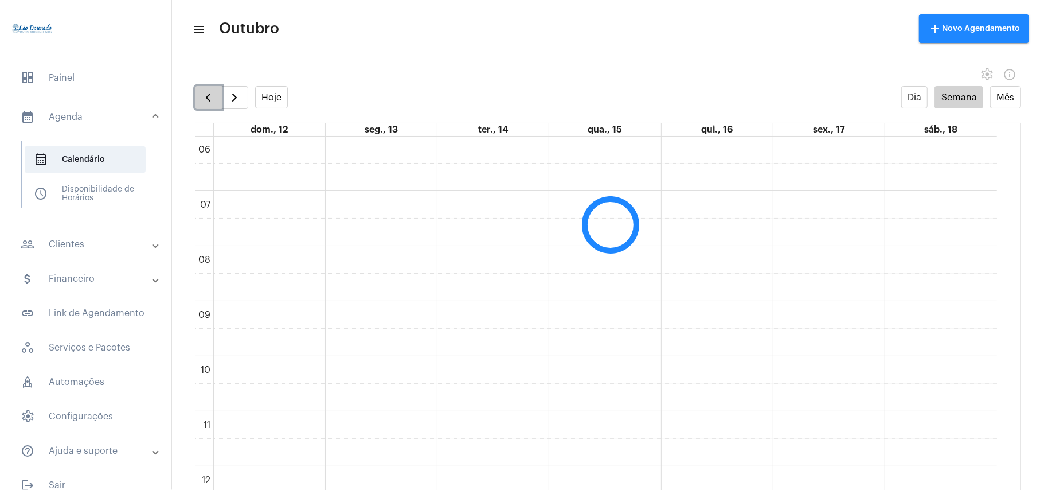
scroll to position [331, 0]
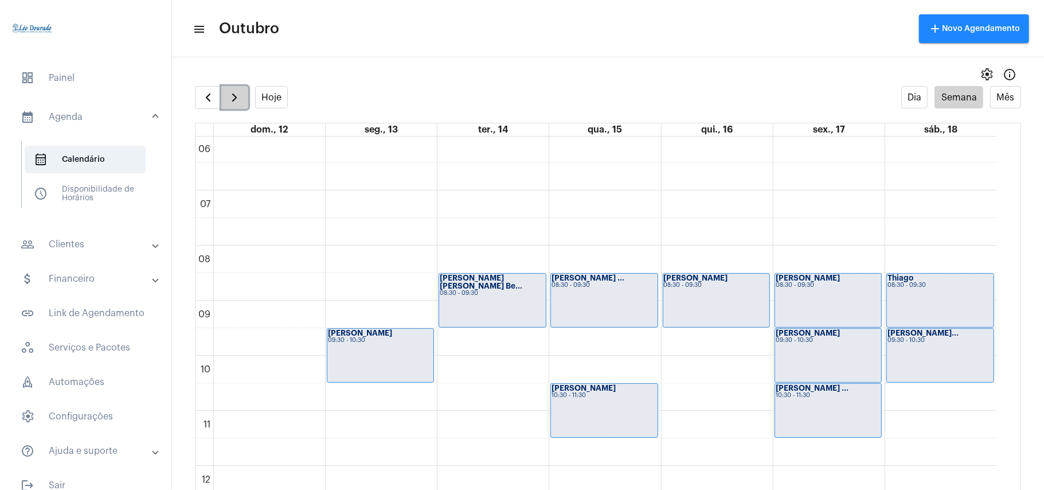
click at [239, 96] on span "button" at bounding box center [235, 98] width 14 height 14
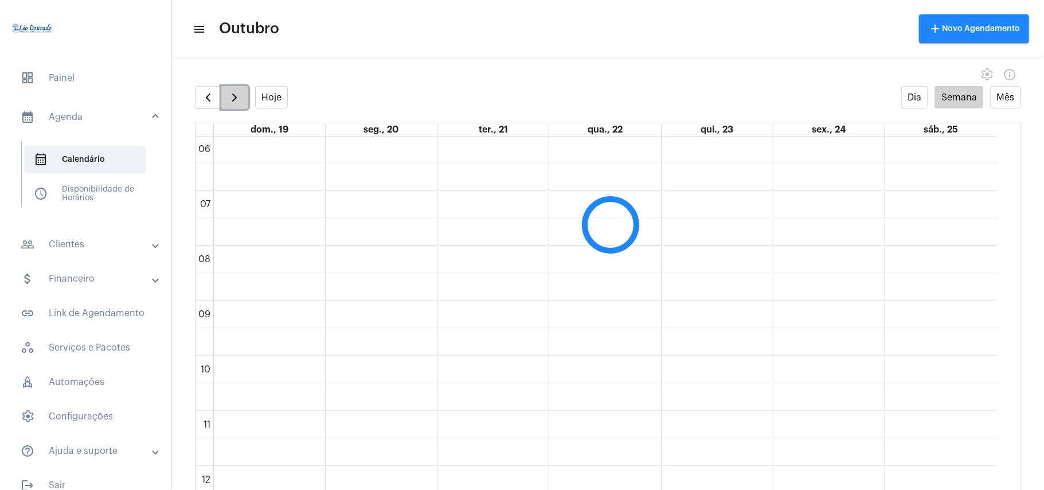
scroll to position [331, 0]
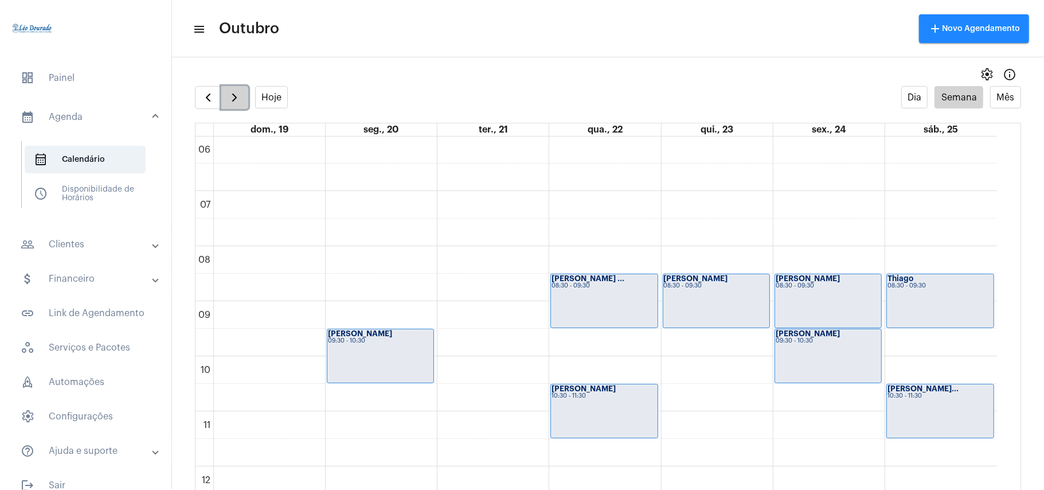
click at [239, 96] on span "button" at bounding box center [235, 98] width 14 height 14
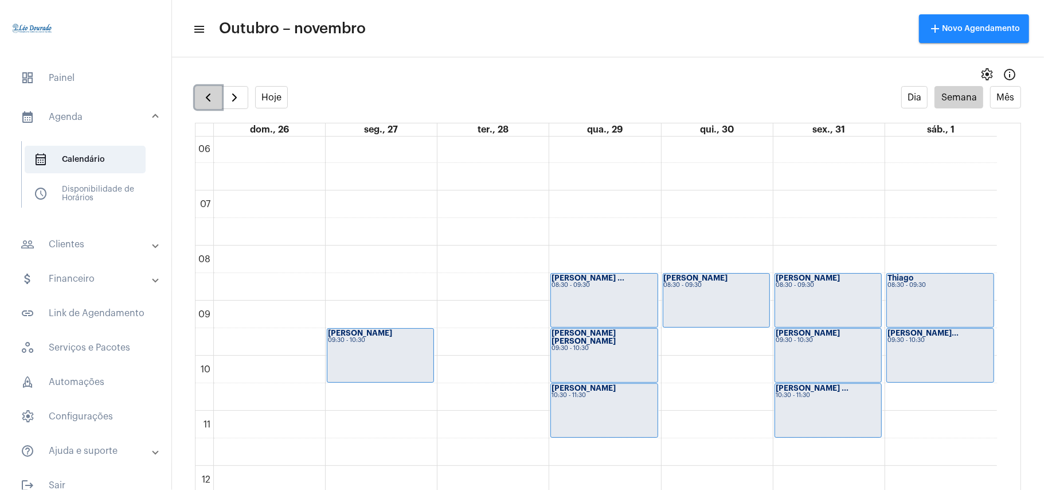
click at [214, 104] on span "button" at bounding box center [208, 98] width 14 height 14
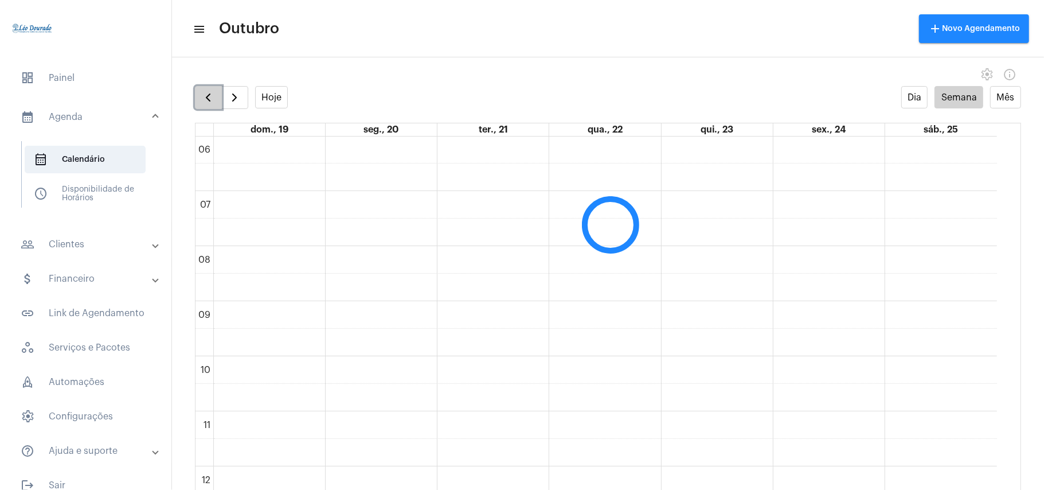
click at [214, 104] on span "button" at bounding box center [208, 98] width 14 height 14
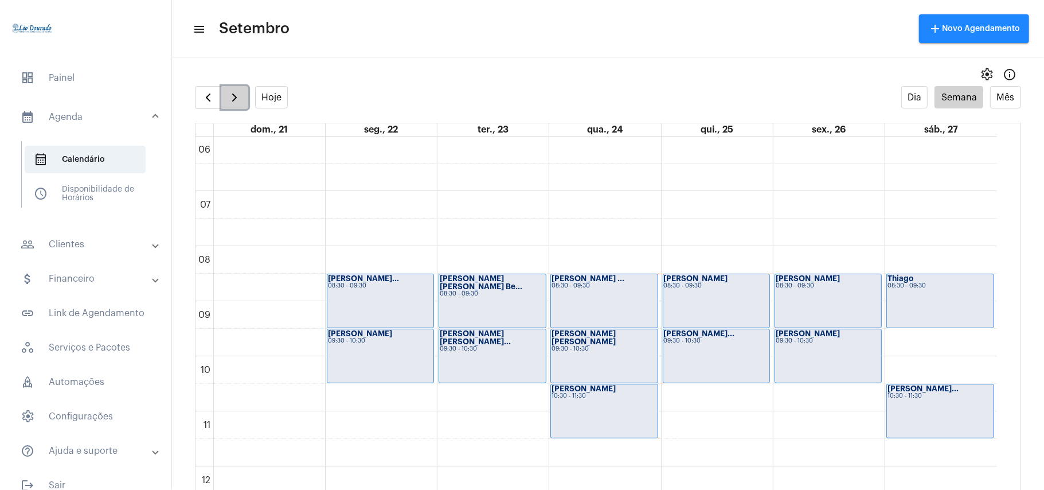
click at [237, 97] on span "button" at bounding box center [235, 98] width 14 height 14
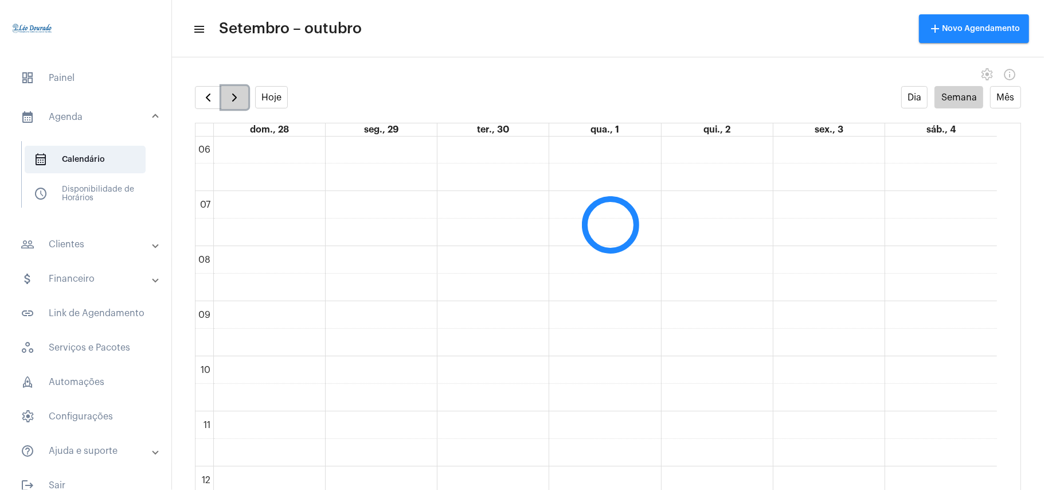
scroll to position [331, 0]
click at [237, 97] on span "button" at bounding box center [235, 98] width 14 height 14
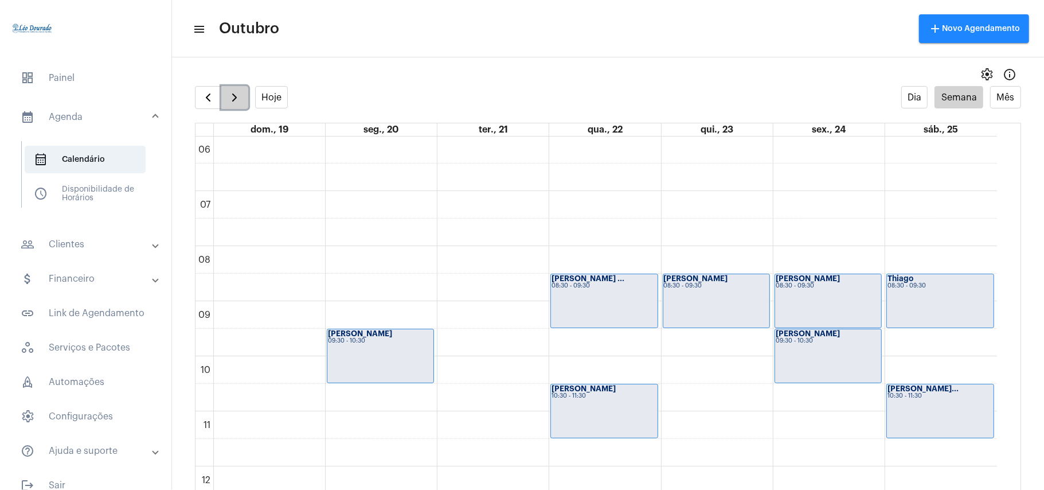
click at [237, 97] on span "button" at bounding box center [235, 98] width 14 height 14
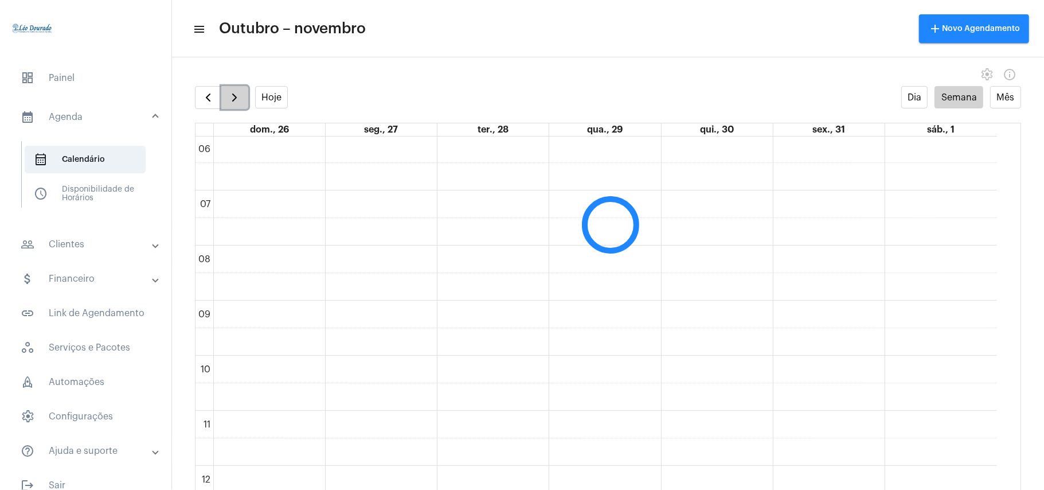
click at [237, 97] on span "button" at bounding box center [235, 98] width 14 height 14
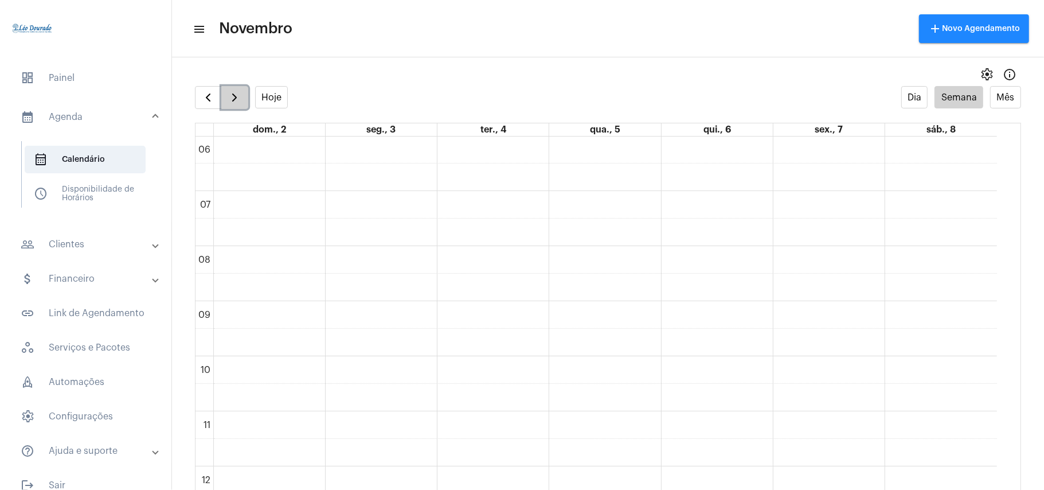
click at [237, 97] on span "button" at bounding box center [235, 98] width 14 height 14
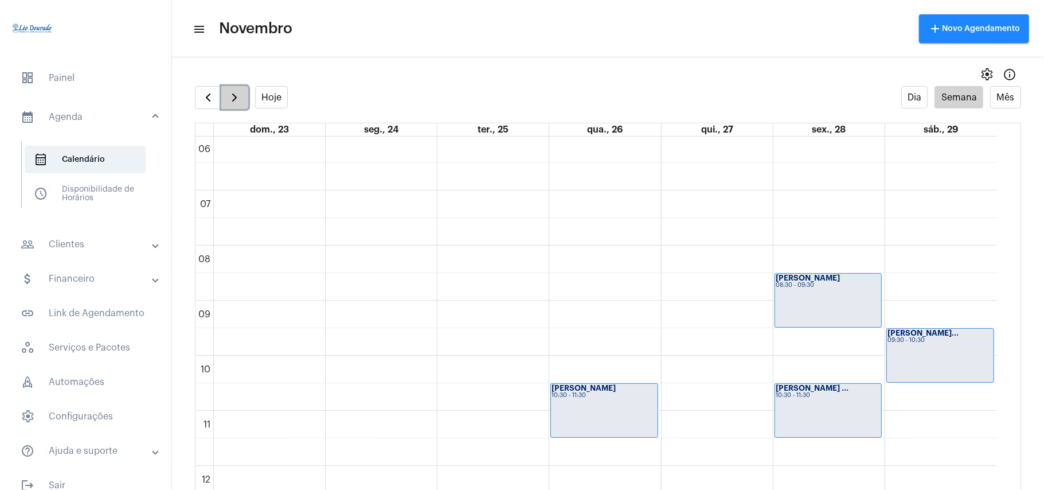
click at [237, 97] on span "button" at bounding box center [235, 98] width 14 height 14
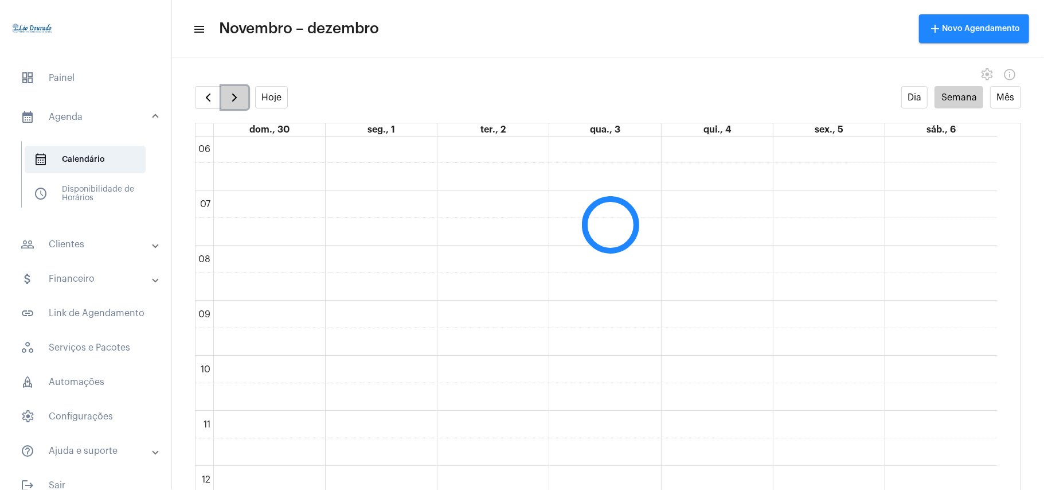
scroll to position [331, 0]
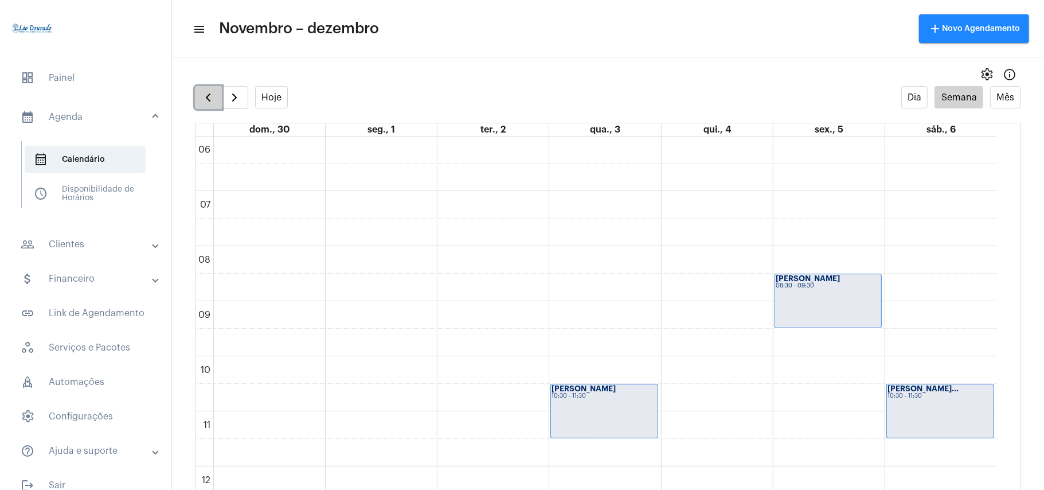
click at [207, 95] on span "button" at bounding box center [208, 98] width 14 height 14
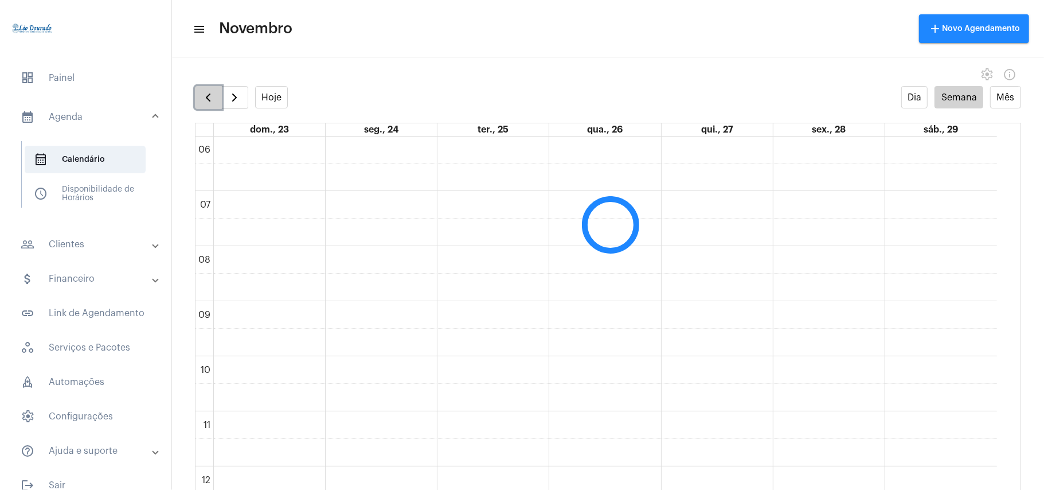
scroll to position [331, 0]
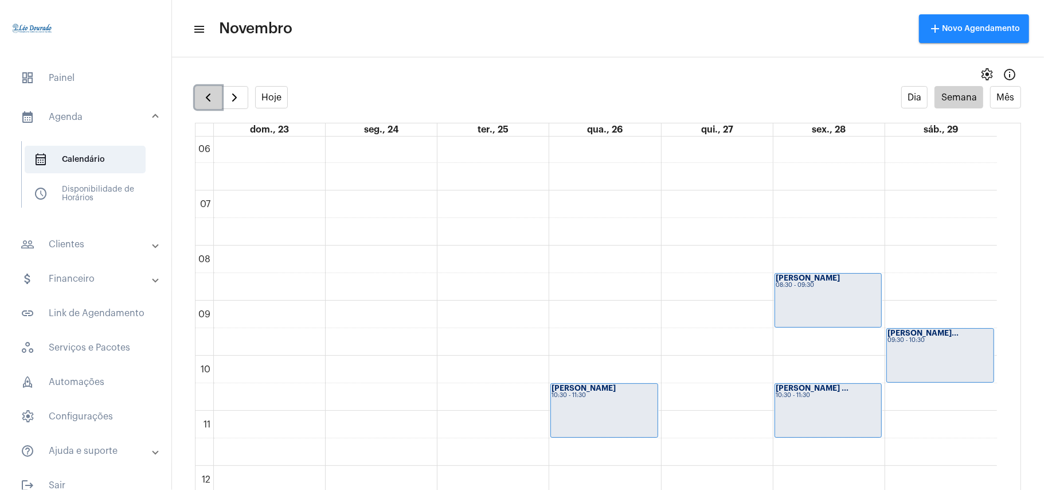
click at [207, 95] on span "button" at bounding box center [208, 98] width 14 height 14
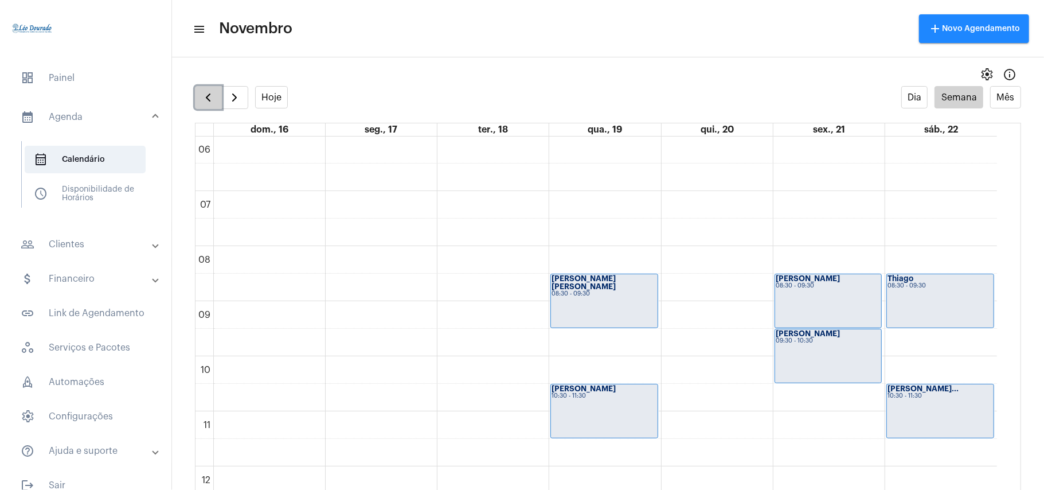
click at [207, 95] on span "button" at bounding box center [208, 98] width 14 height 14
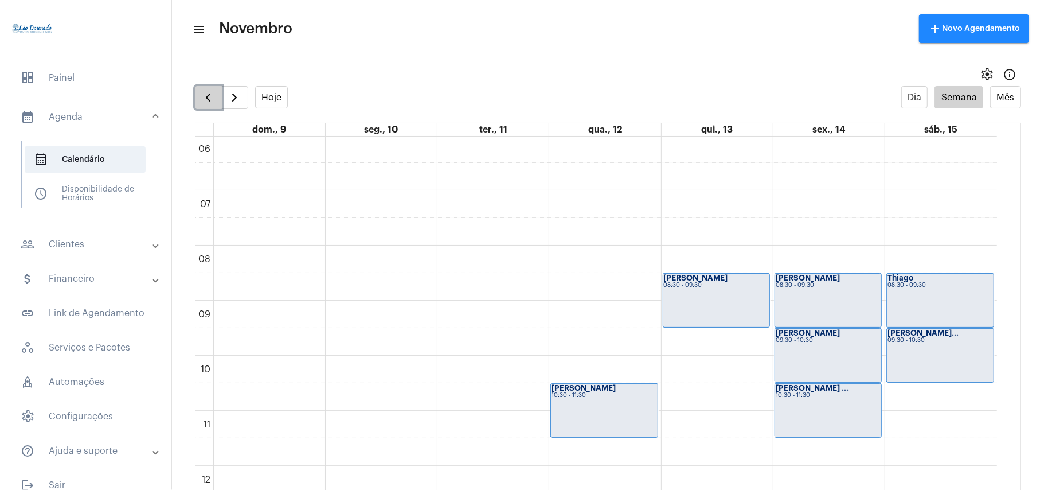
click at [207, 95] on span "button" at bounding box center [208, 98] width 14 height 14
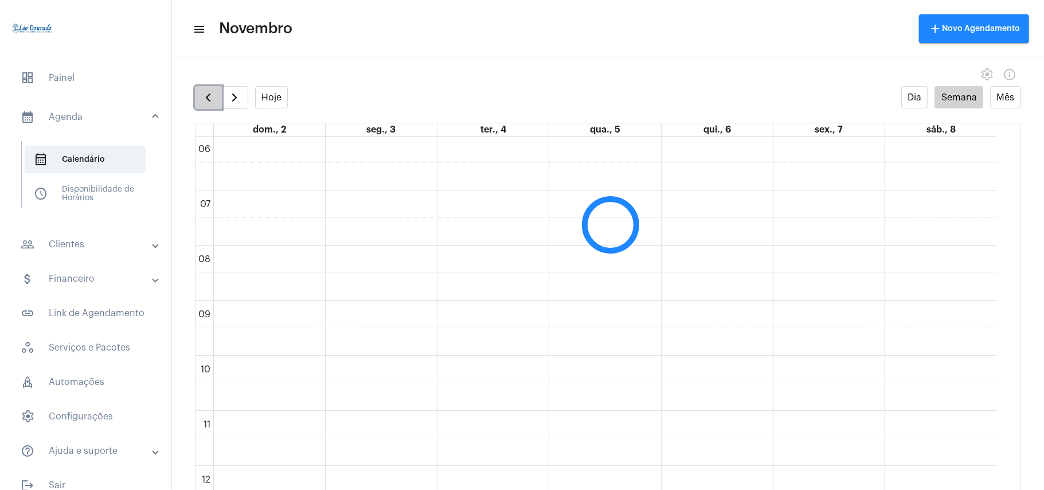
scroll to position [331, 0]
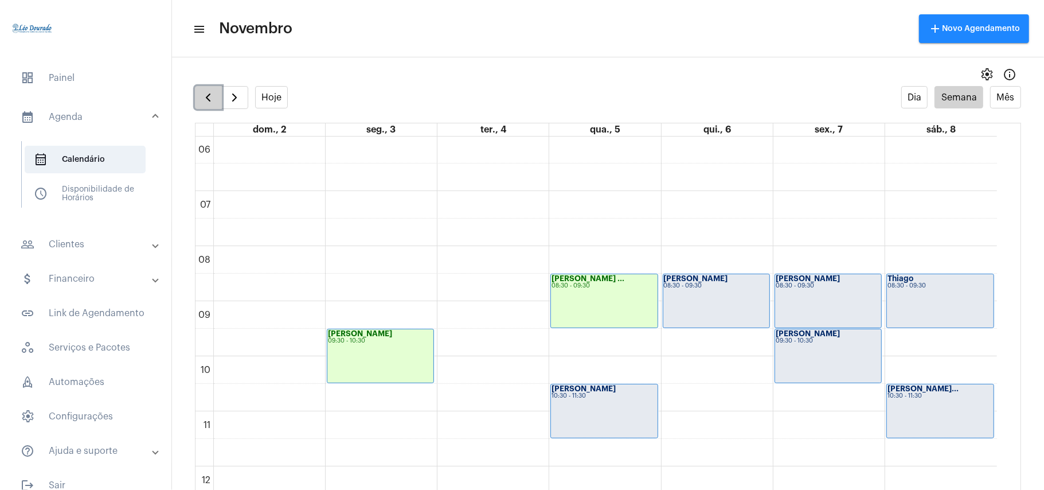
click at [207, 95] on span "button" at bounding box center [208, 98] width 14 height 14
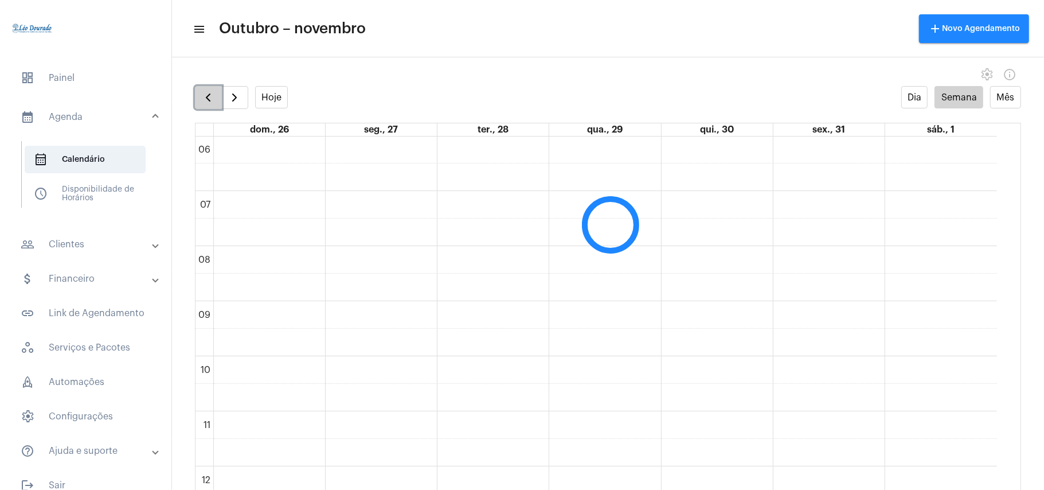
scroll to position [331, 0]
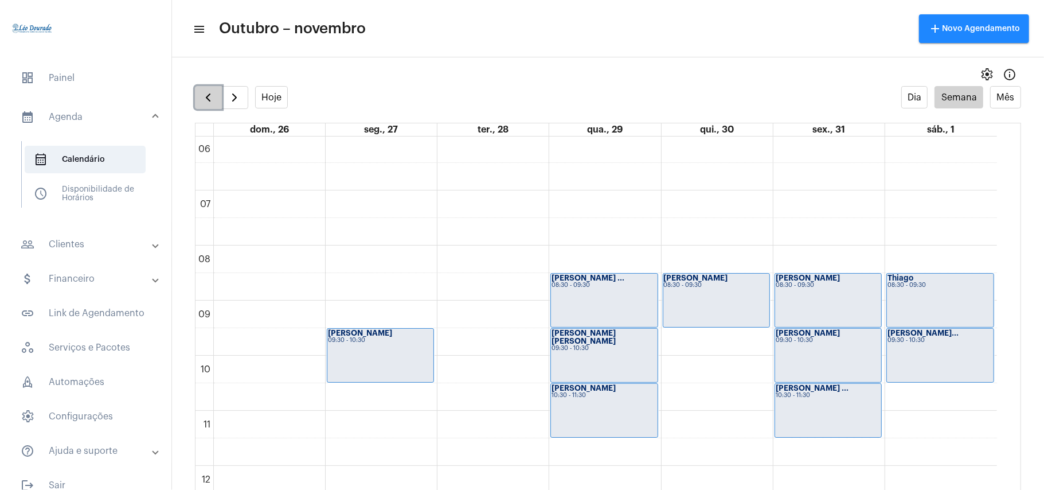
click at [207, 95] on span "button" at bounding box center [208, 98] width 14 height 14
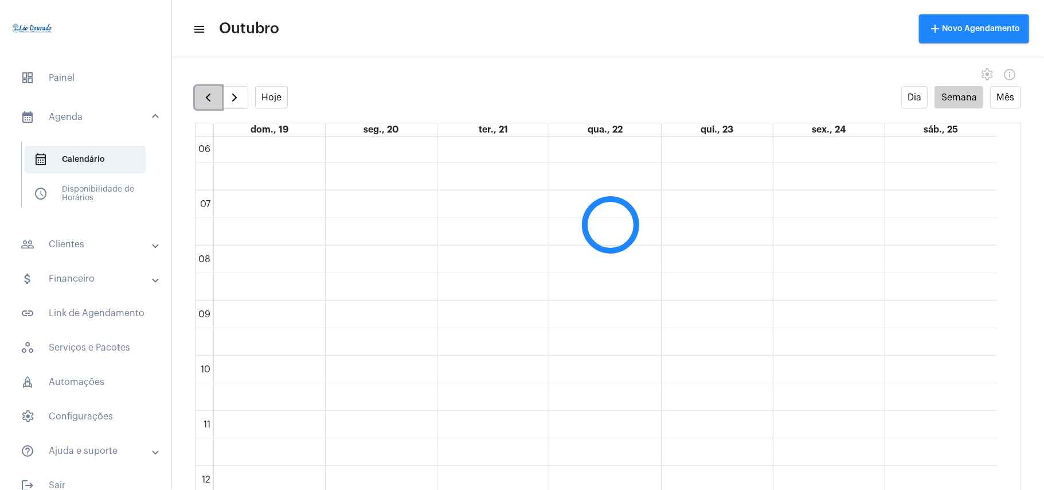
scroll to position [331, 0]
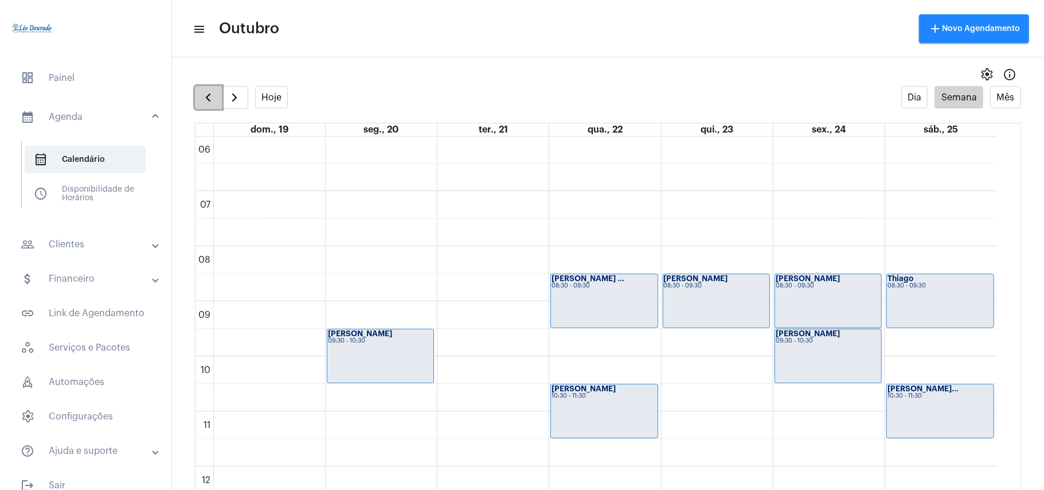
click at [207, 95] on span "button" at bounding box center [208, 98] width 14 height 14
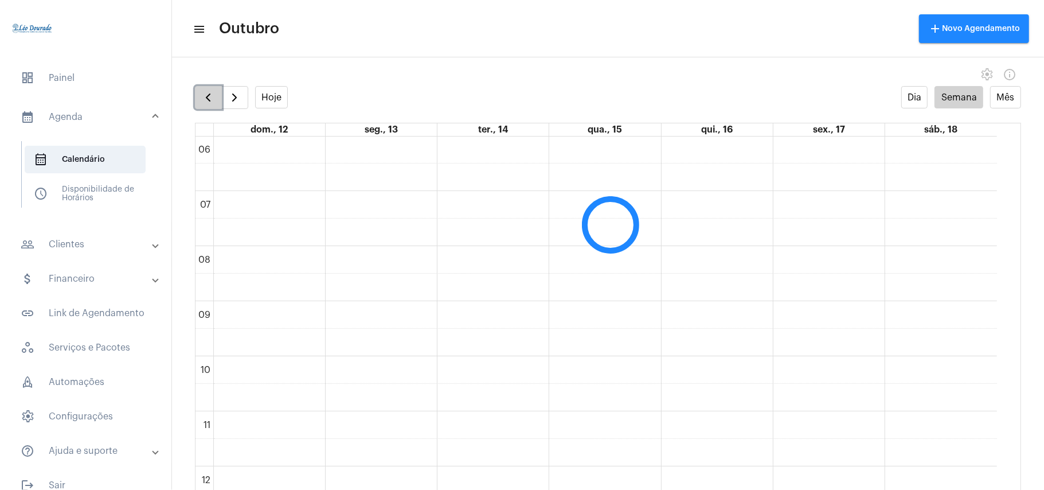
scroll to position [331, 0]
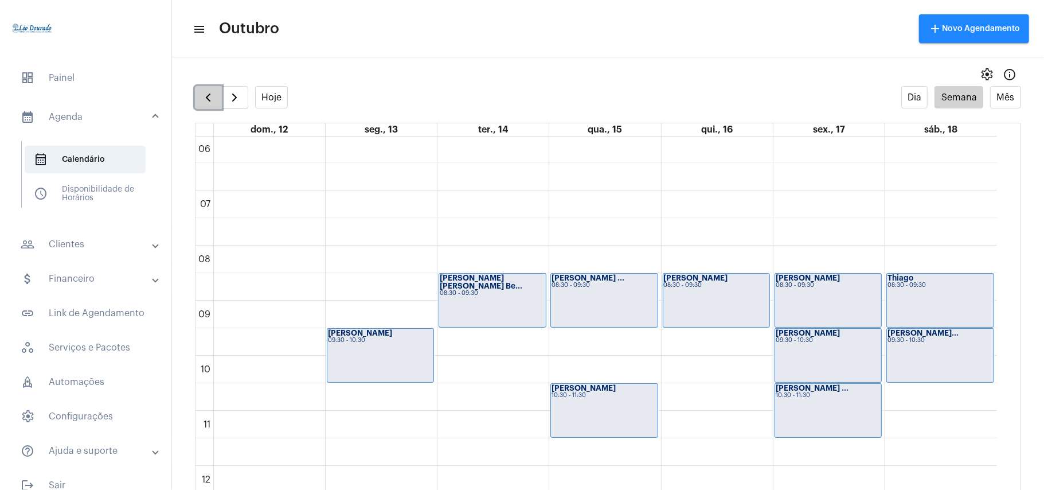
click at [207, 95] on span "button" at bounding box center [208, 98] width 14 height 14
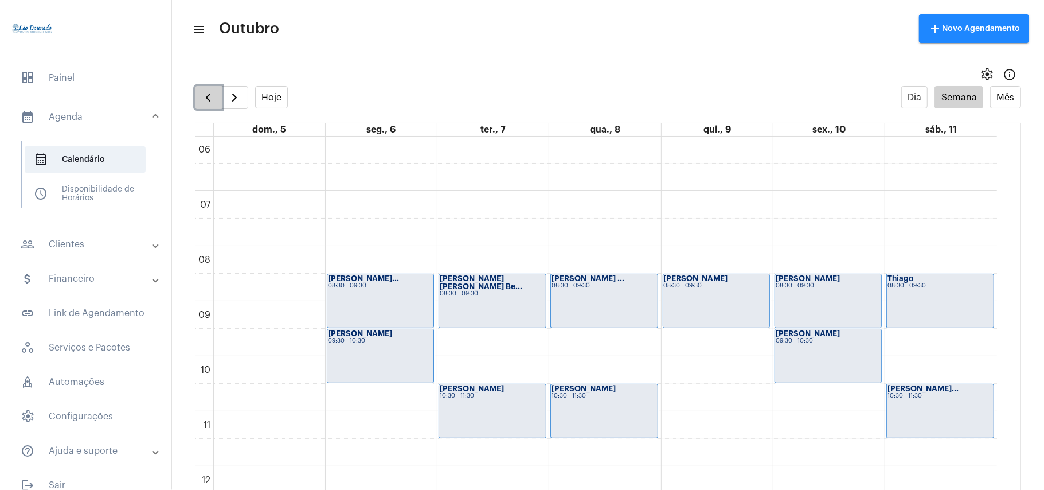
click at [207, 95] on span "button" at bounding box center [208, 98] width 14 height 14
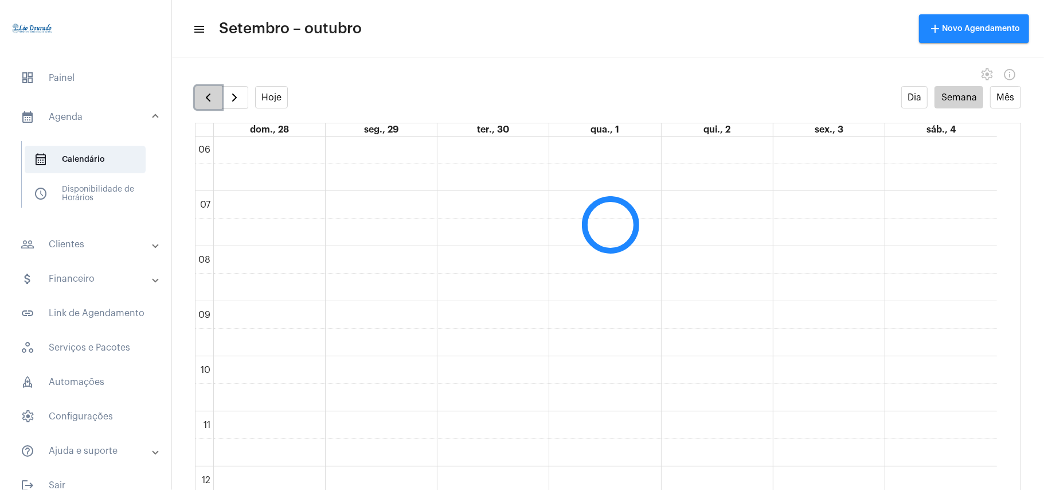
scroll to position [331, 0]
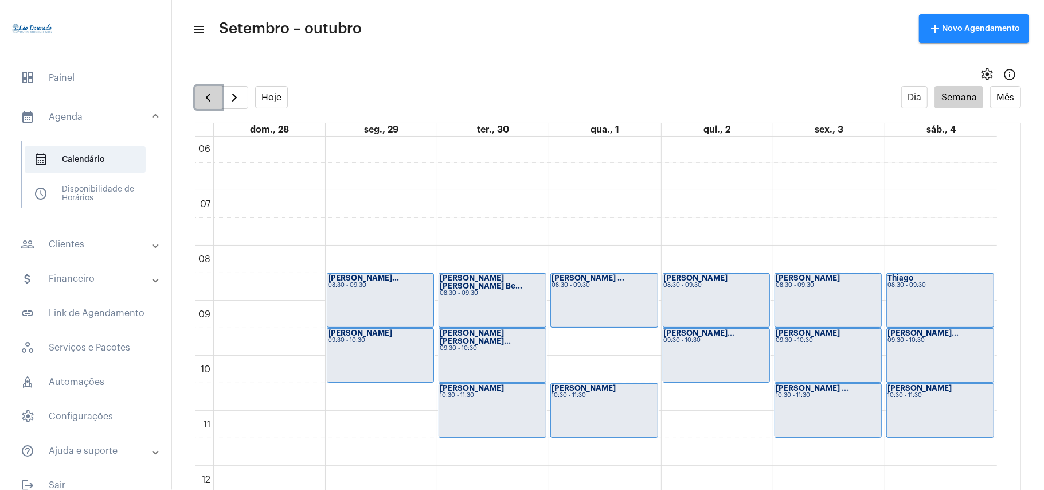
click at [207, 95] on span "button" at bounding box center [208, 98] width 14 height 14
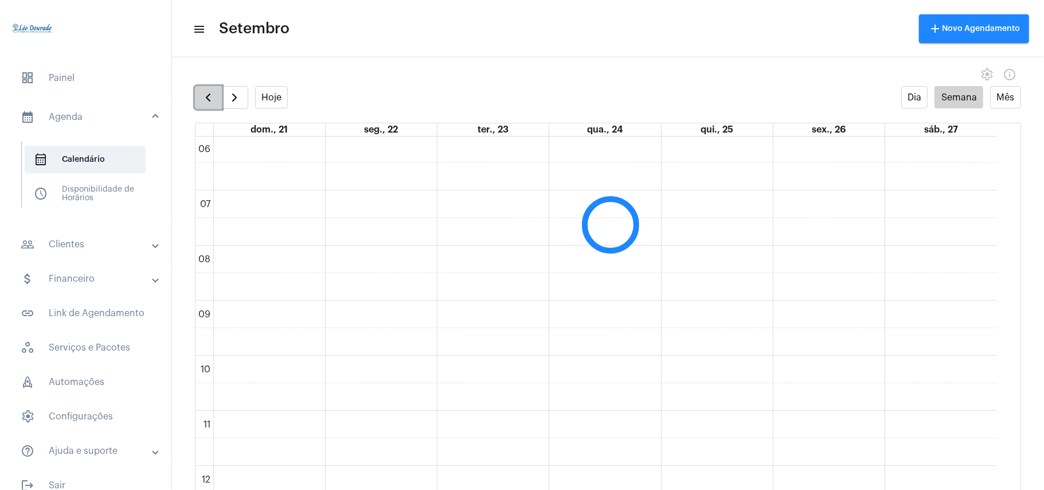
scroll to position [331, 0]
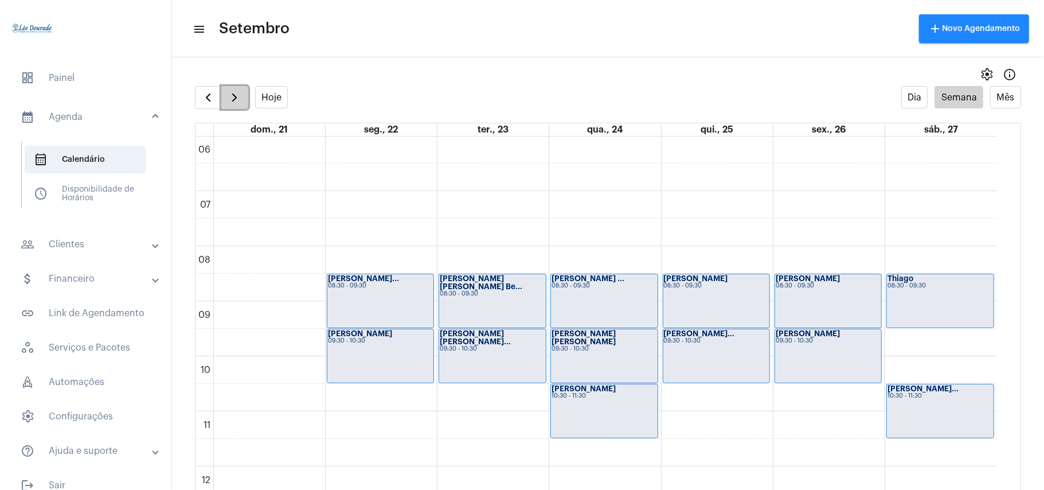
click at [244, 91] on button "button" at bounding box center [234, 97] width 27 height 23
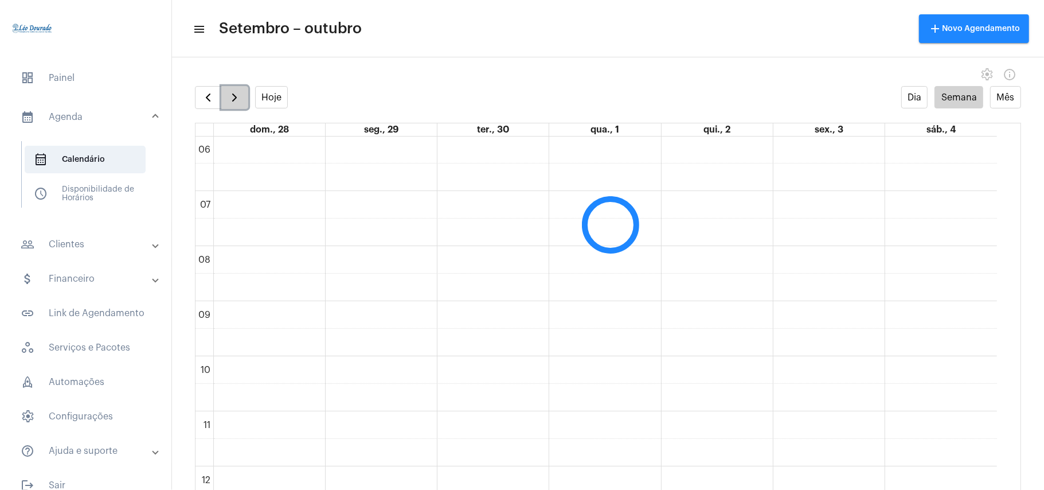
scroll to position [331, 0]
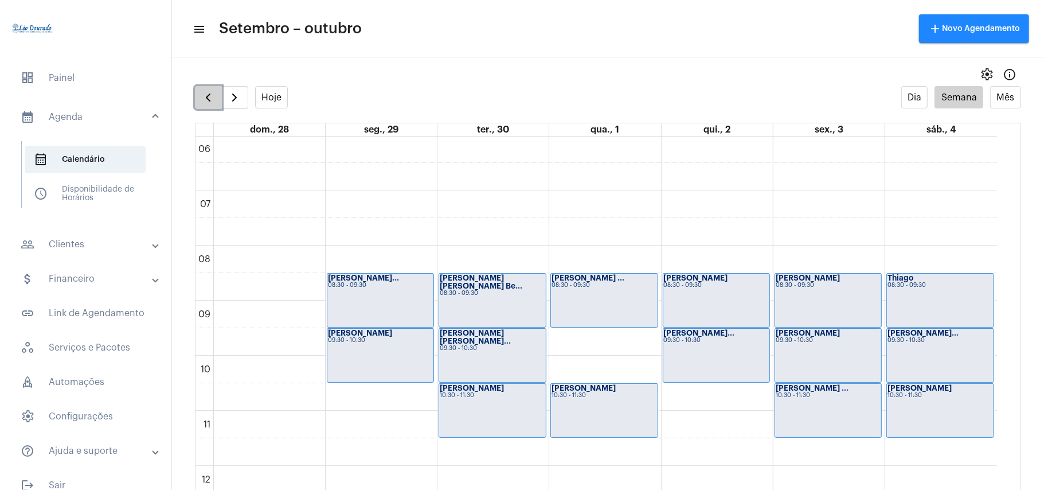
click at [211, 104] on span "button" at bounding box center [208, 98] width 14 height 14
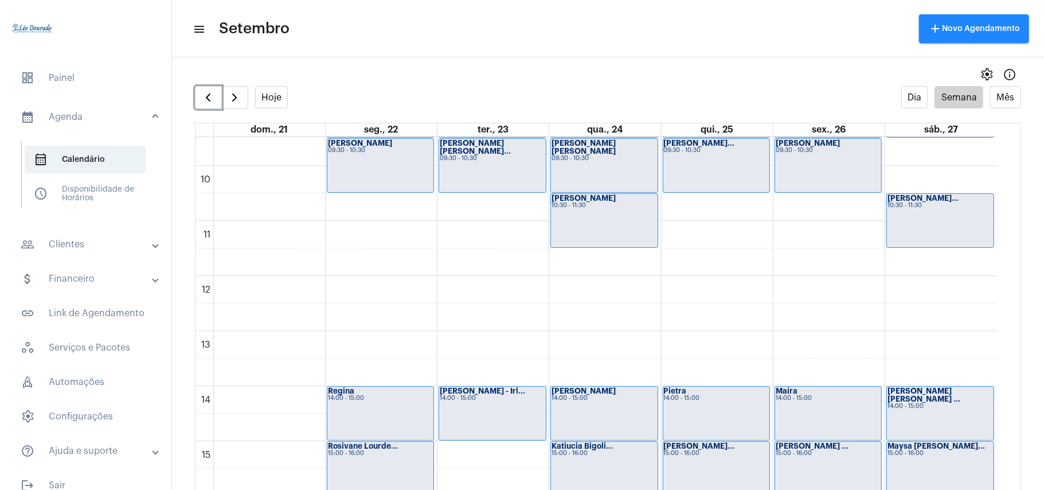
scroll to position [407, 0]
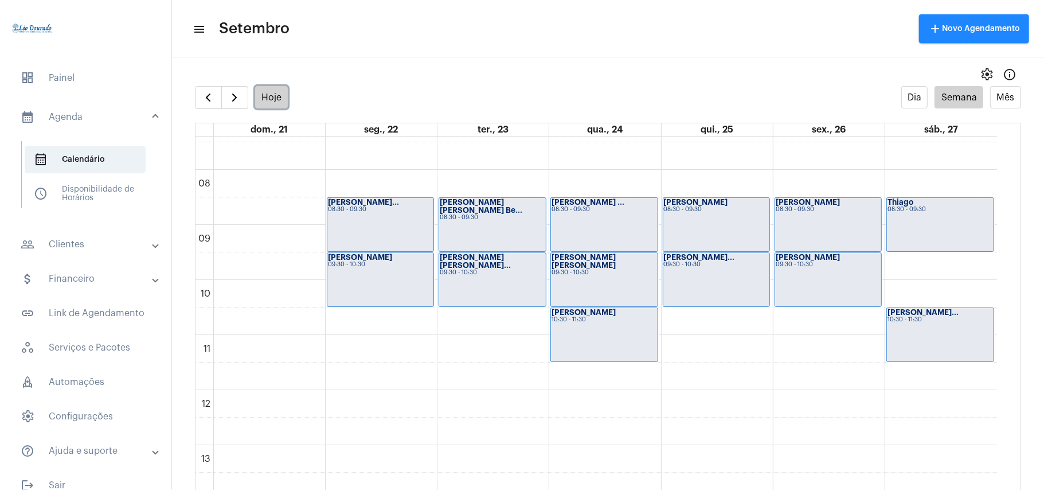
click at [273, 93] on button "Hoje" at bounding box center [271, 97] width 33 height 22
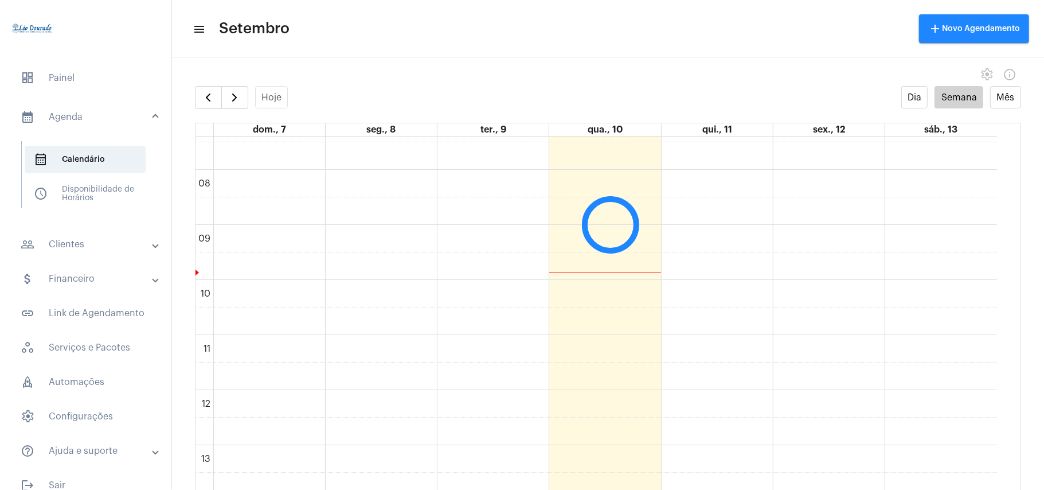
scroll to position [331, 0]
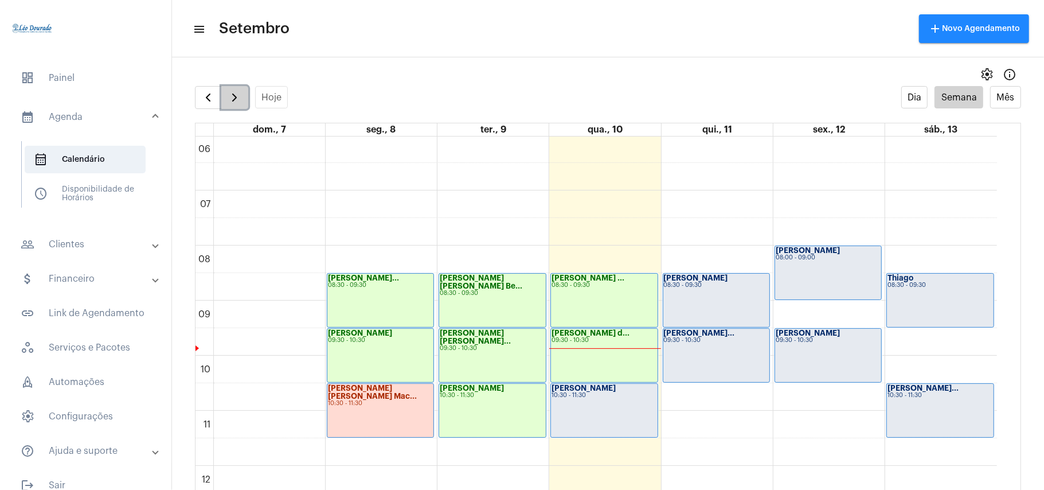
click at [237, 104] on span "button" at bounding box center [235, 98] width 14 height 14
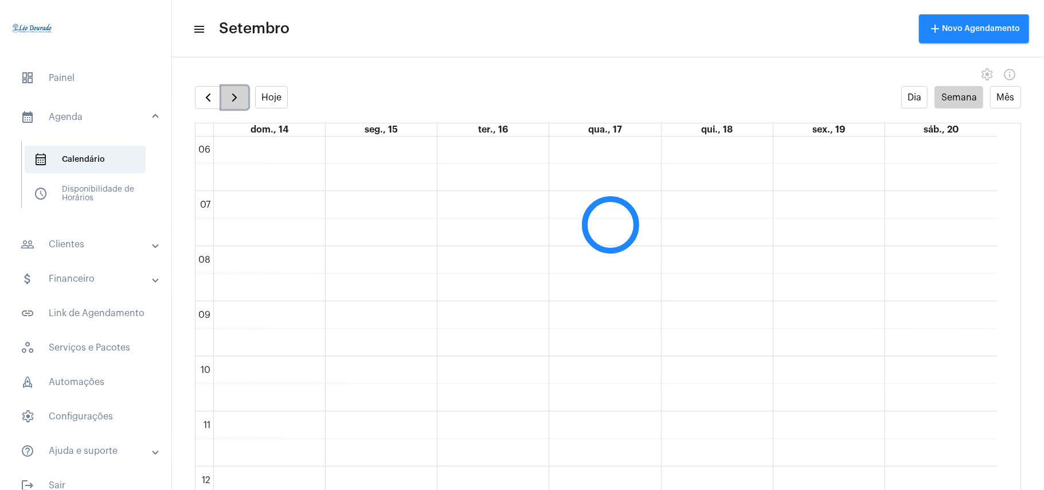
click at [237, 104] on span "button" at bounding box center [235, 98] width 14 height 14
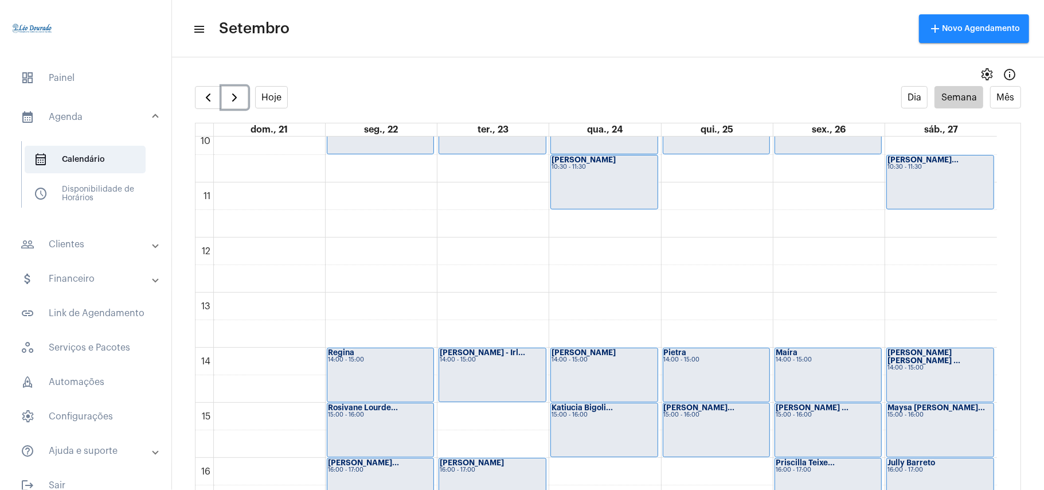
scroll to position [561, 0]
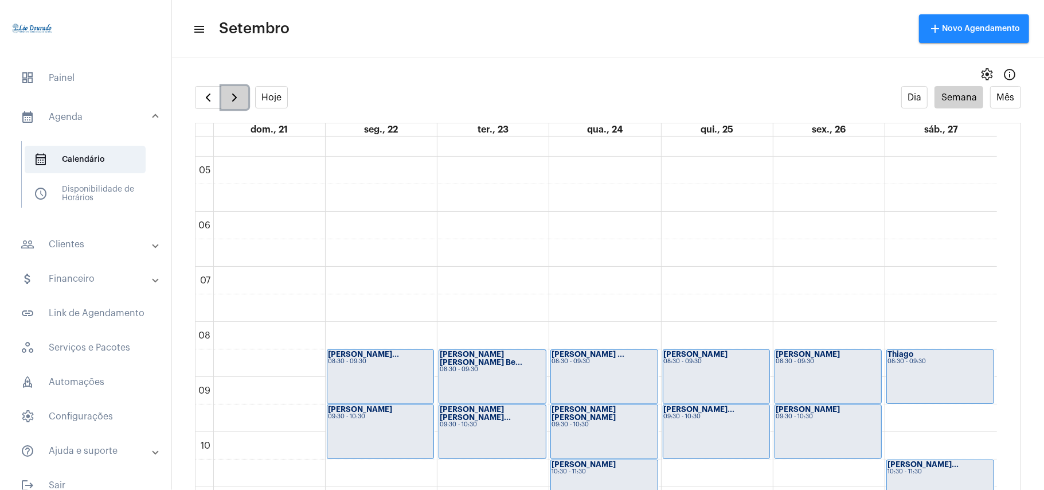
click at [230, 94] on span "button" at bounding box center [235, 98] width 14 height 14
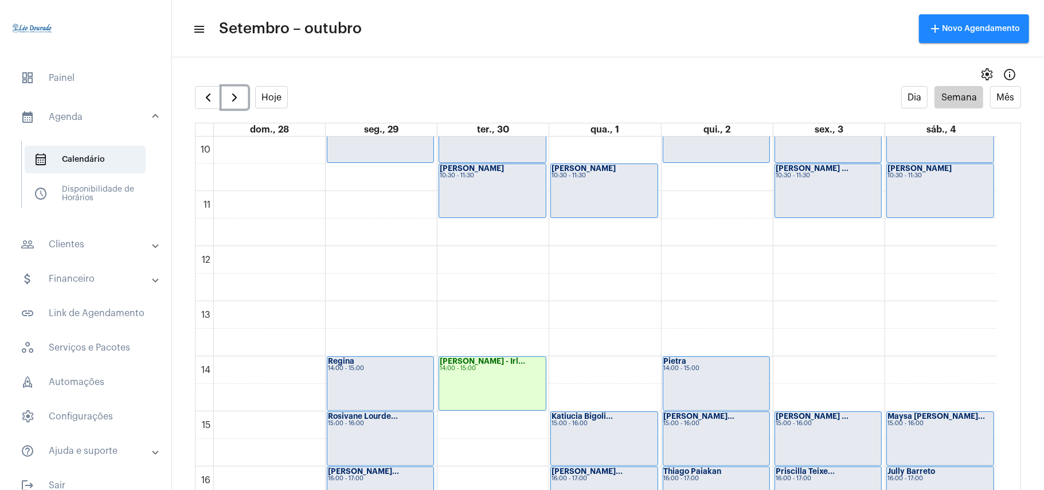
scroll to position [560, 0]
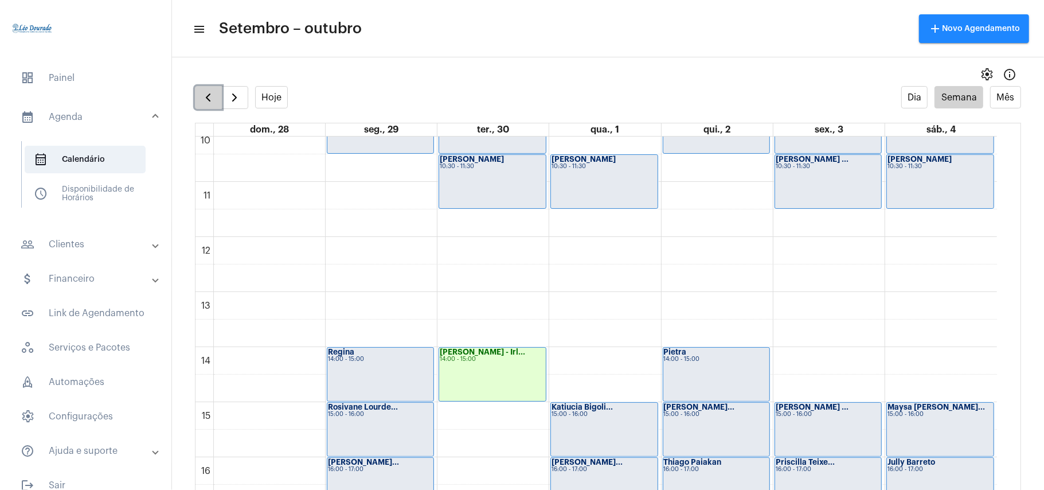
click at [206, 97] on span "button" at bounding box center [208, 98] width 14 height 14
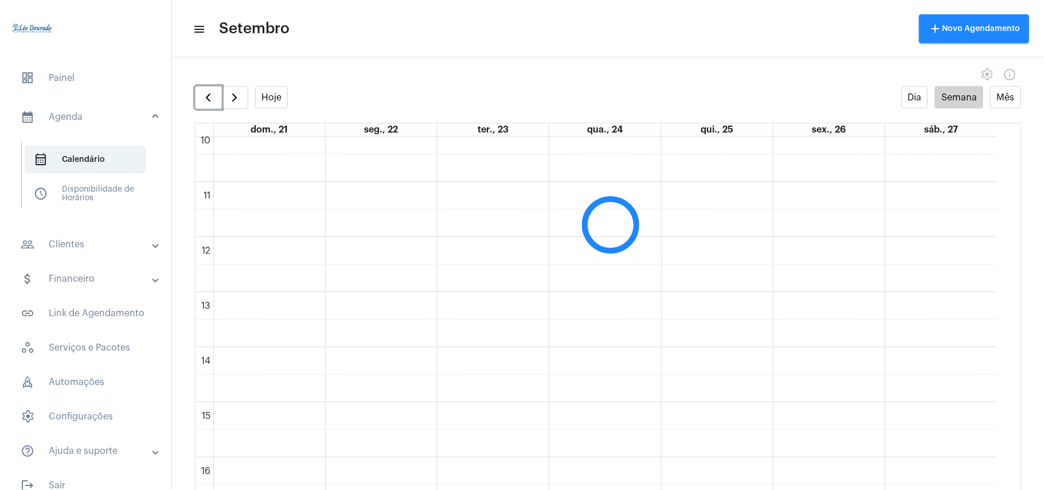
scroll to position [331, 0]
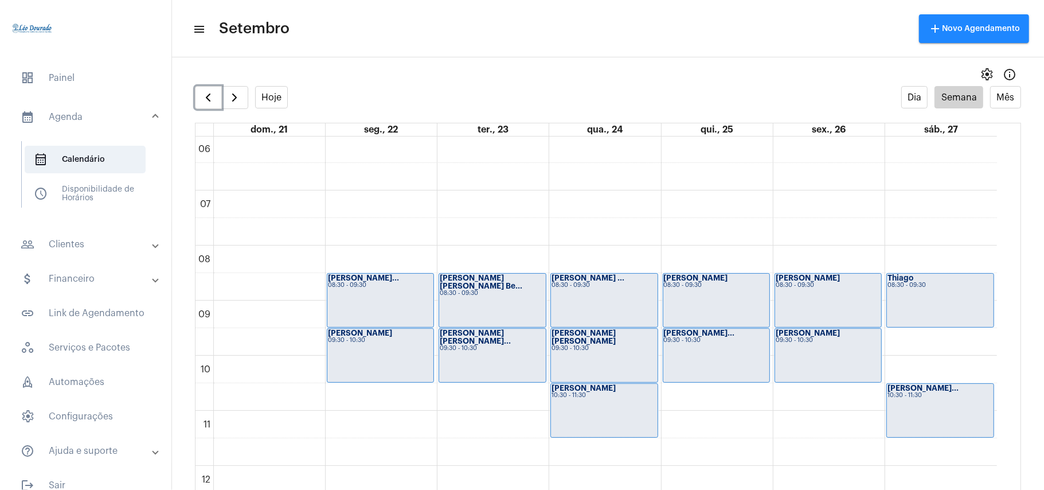
click at [828, 409] on div "00 01 02 03 04 05 06 07 08 09 10 11 12 13 14 15 16 17 18 19 20 21 22 23 [PERSON…" at bounding box center [595, 465] width 801 height 1321
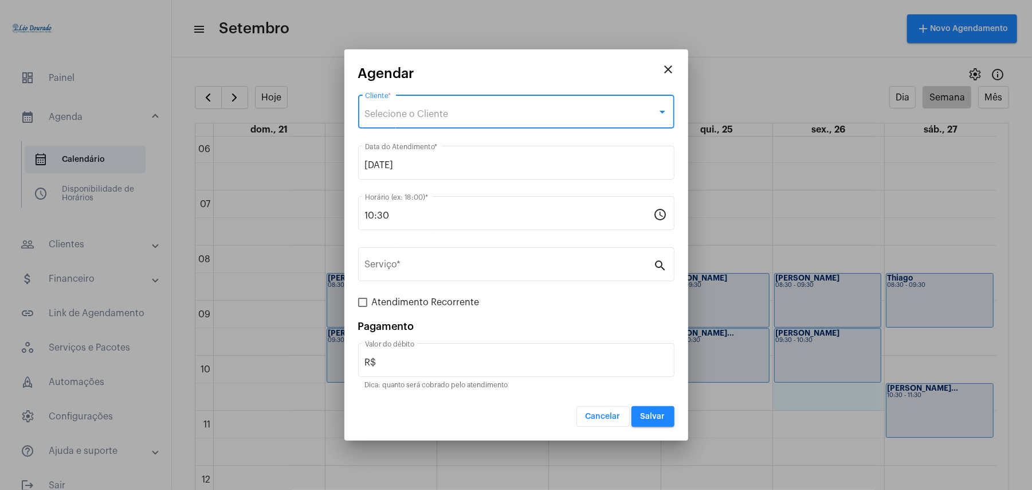
click at [459, 115] on div "Selecione o Cliente" at bounding box center [511, 114] width 292 height 10
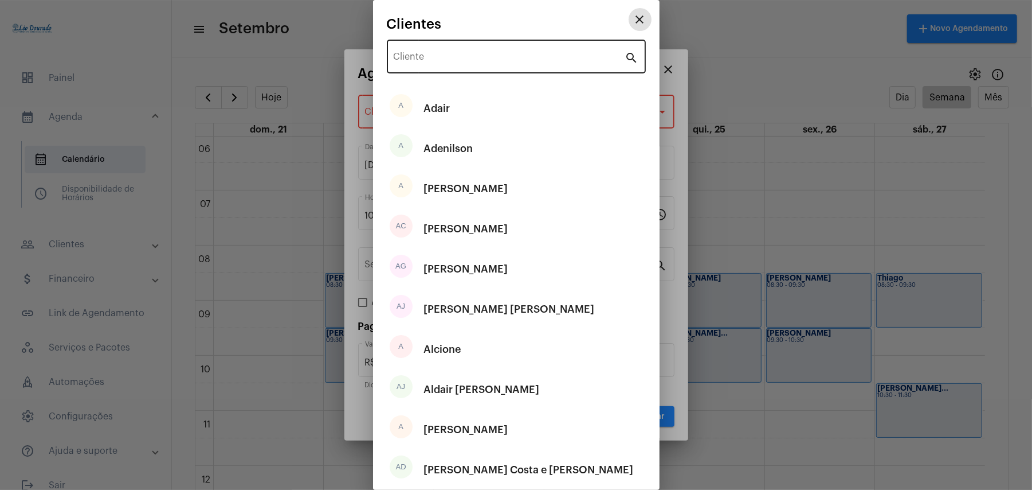
click at [459, 60] on input "Cliente" at bounding box center [510, 59] width 232 height 10
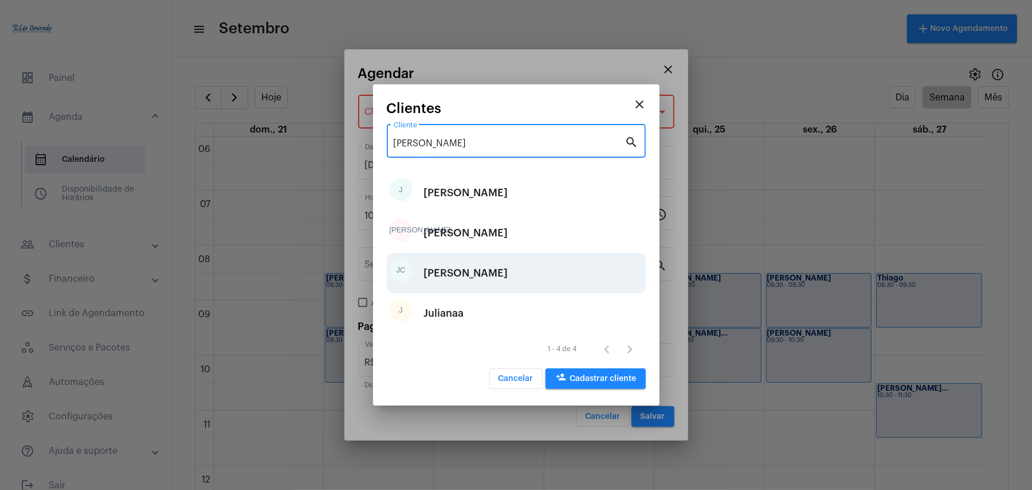
type input "[PERSON_NAME]"
click at [468, 279] on div "[PERSON_NAME]" at bounding box center [466, 273] width 84 height 34
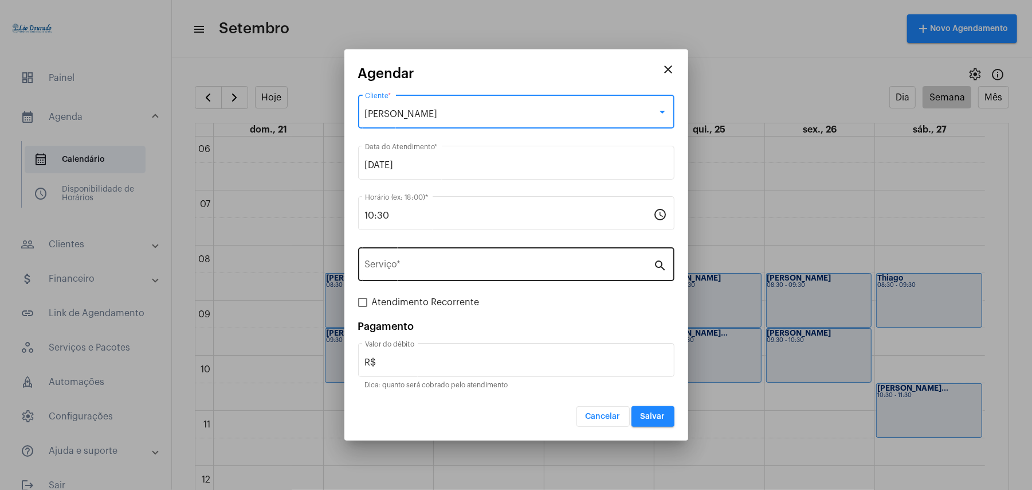
click at [420, 264] on input "Serviço *" at bounding box center [509, 266] width 289 height 10
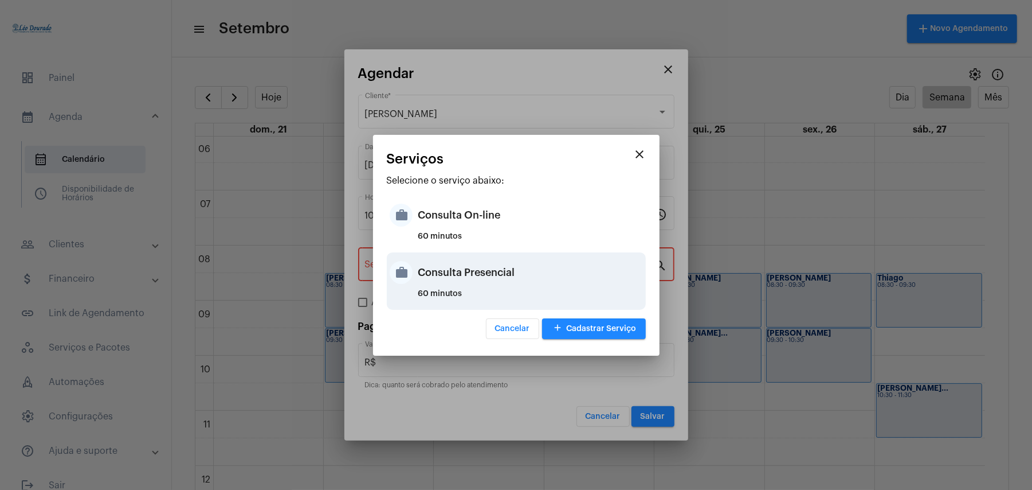
click at [460, 269] on div "Consulta Presencial" at bounding box center [530, 272] width 225 height 34
type input "Consulta Presencial"
type input "R$ 150"
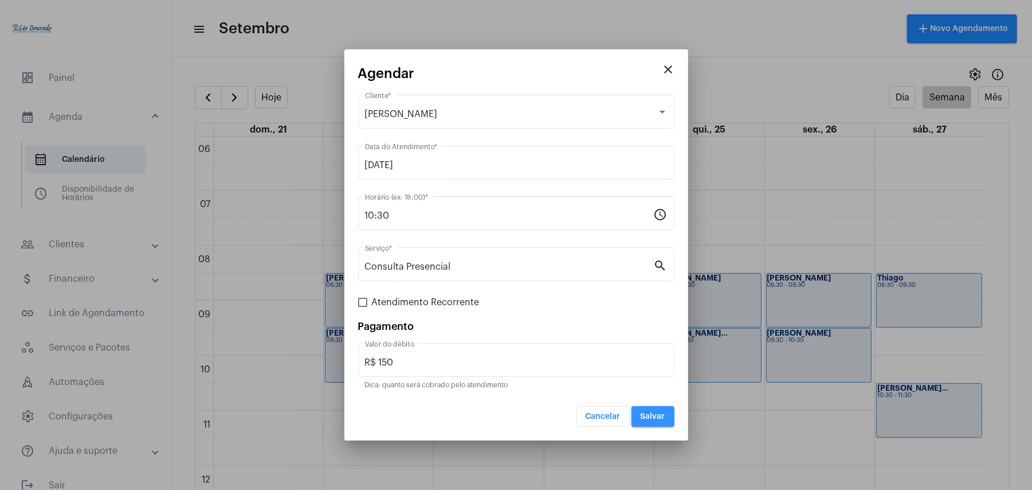
click at [656, 422] on button "Salvar" at bounding box center [653, 416] width 43 height 21
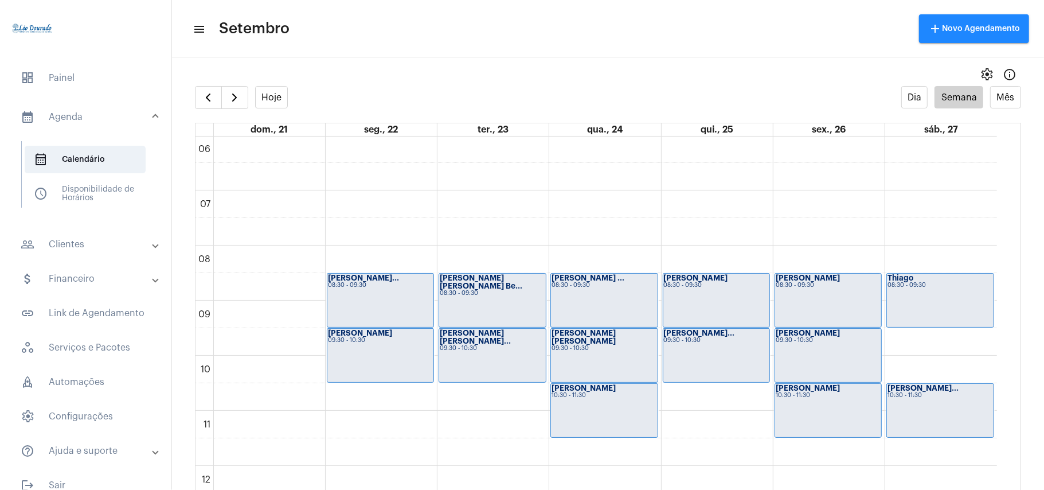
click at [76, 243] on mat-panel-title "people_outline Clientes" at bounding box center [87, 244] width 132 height 14
click at [120, 197] on span "people_outline Meus Clientes" at bounding box center [85, 196] width 121 height 28
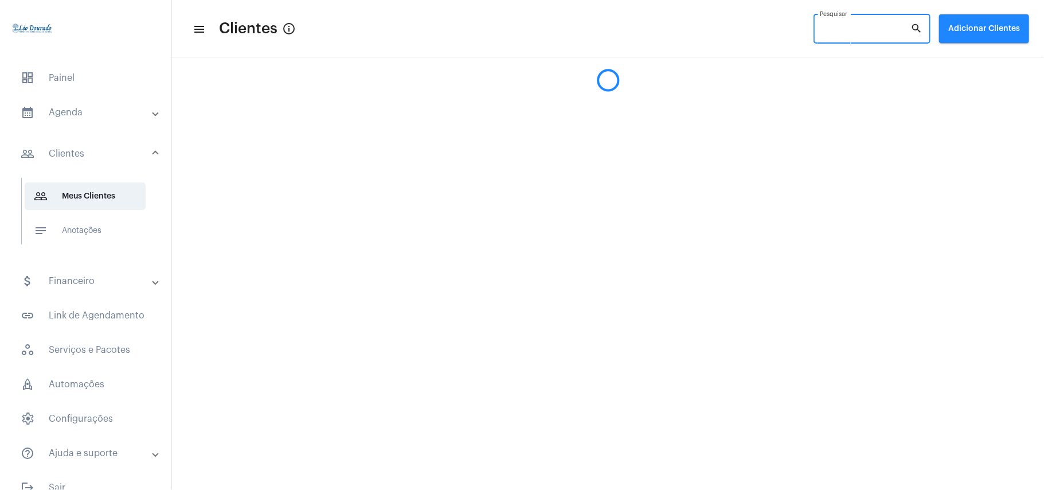
click at [865, 34] on input "Pesquisar" at bounding box center [865, 30] width 91 height 9
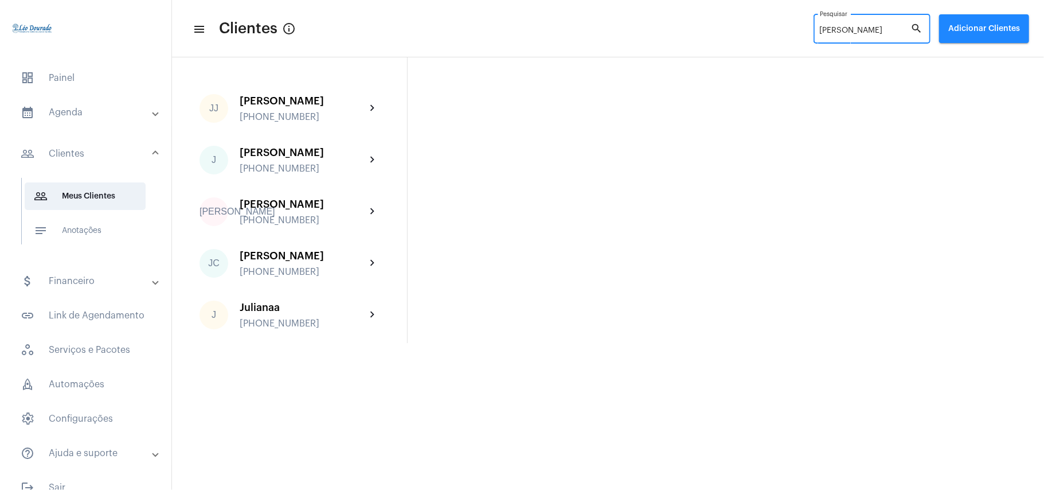
type input "[PERSON_NAME]"
click at [357, 264] on div "[PERSON_NAME] [PHONE_NUMBER]" at bounding box center [303, 263] width 126 height 27
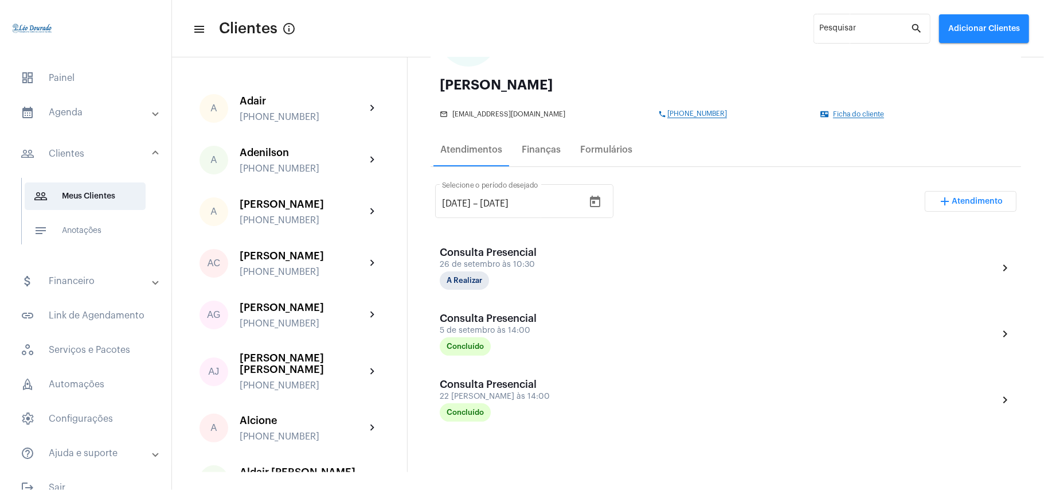
scroll to position [152, 0]
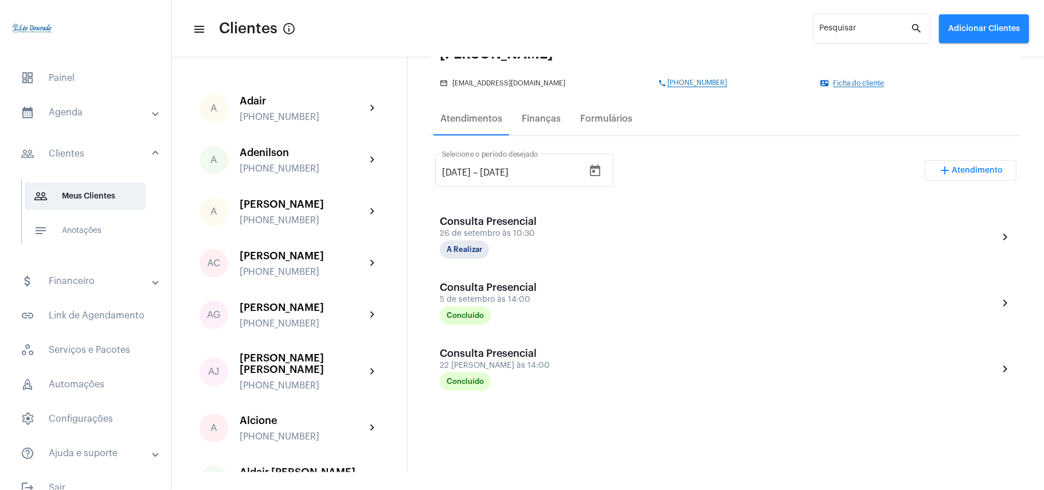
click at [610, 17] on mat-toolbar-row "menu Clientes info_outlined Pesquisar search Adicionar Clientes" at bounding box center [608, 28] width 872 height 37
